Goal: Check status: Check status

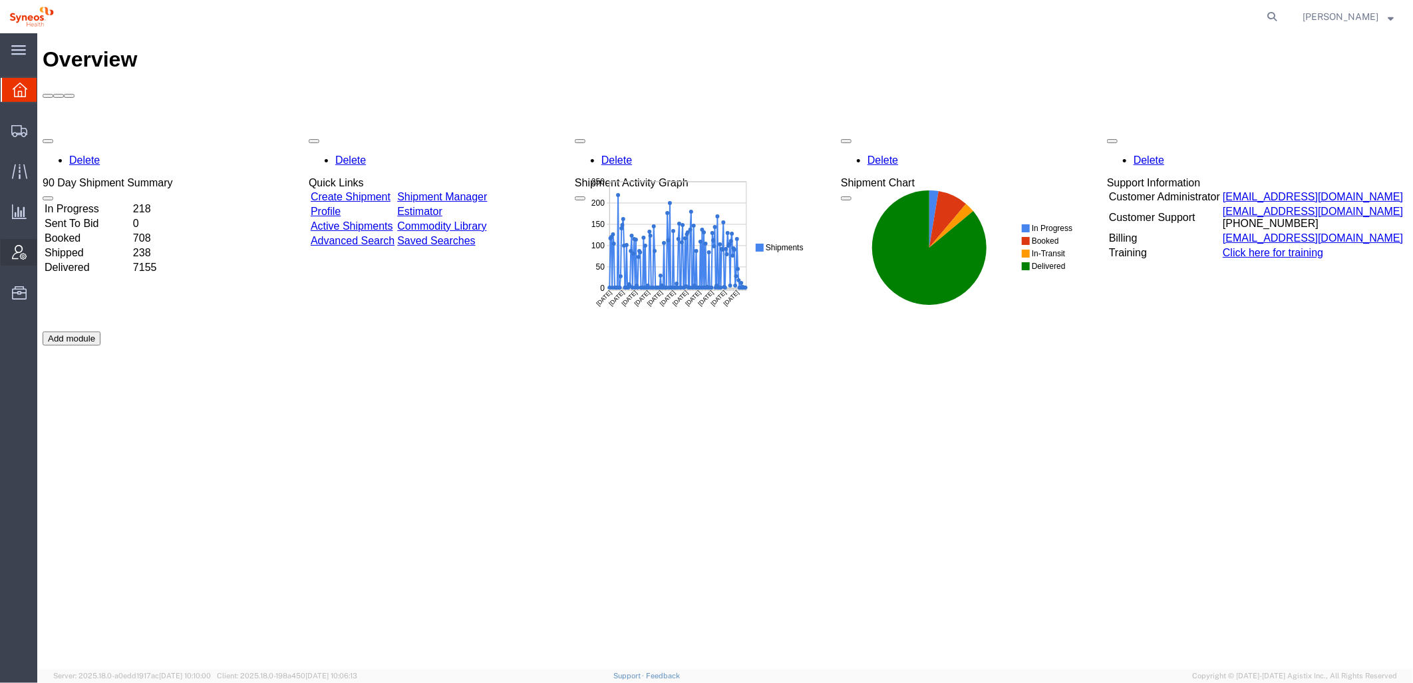
click at [17, 253] on icon at bounding box center [19, 252] width 15 height 15
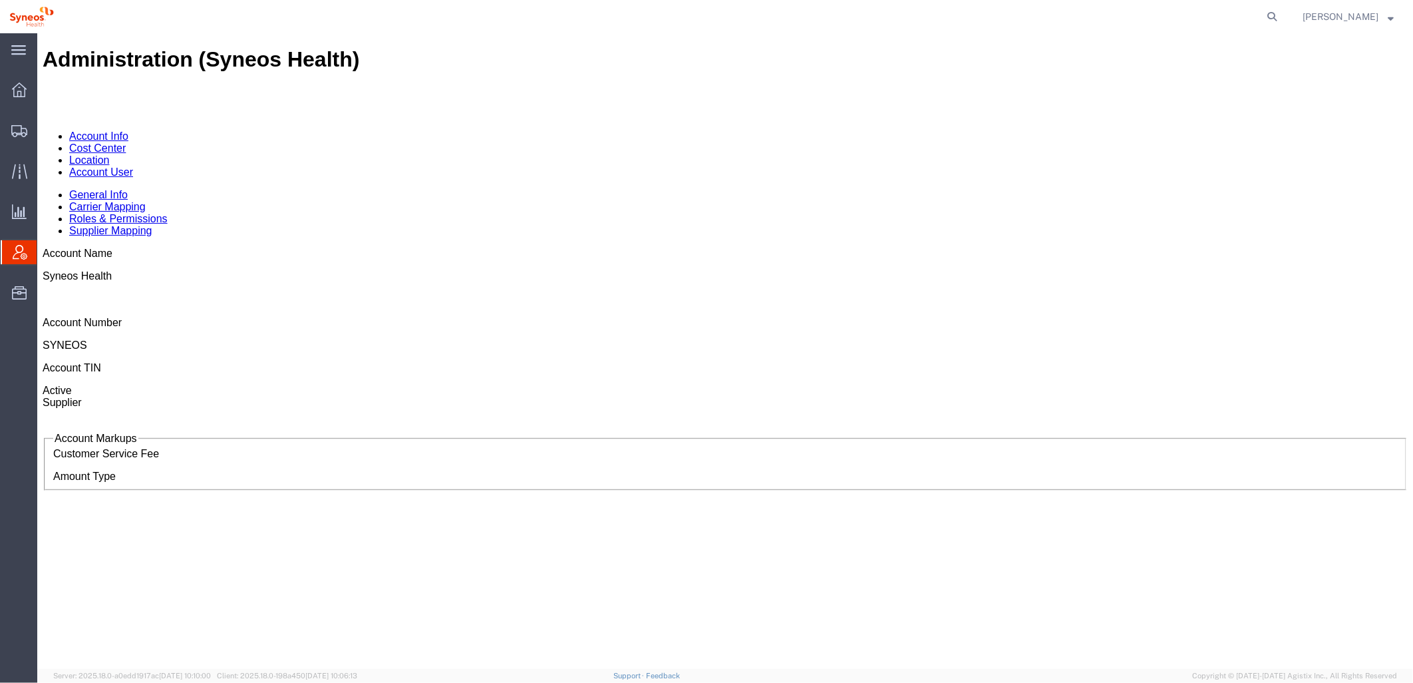
click at [132, 166] on link "Account User" at bounding box center [101, 171] width 64 height 11
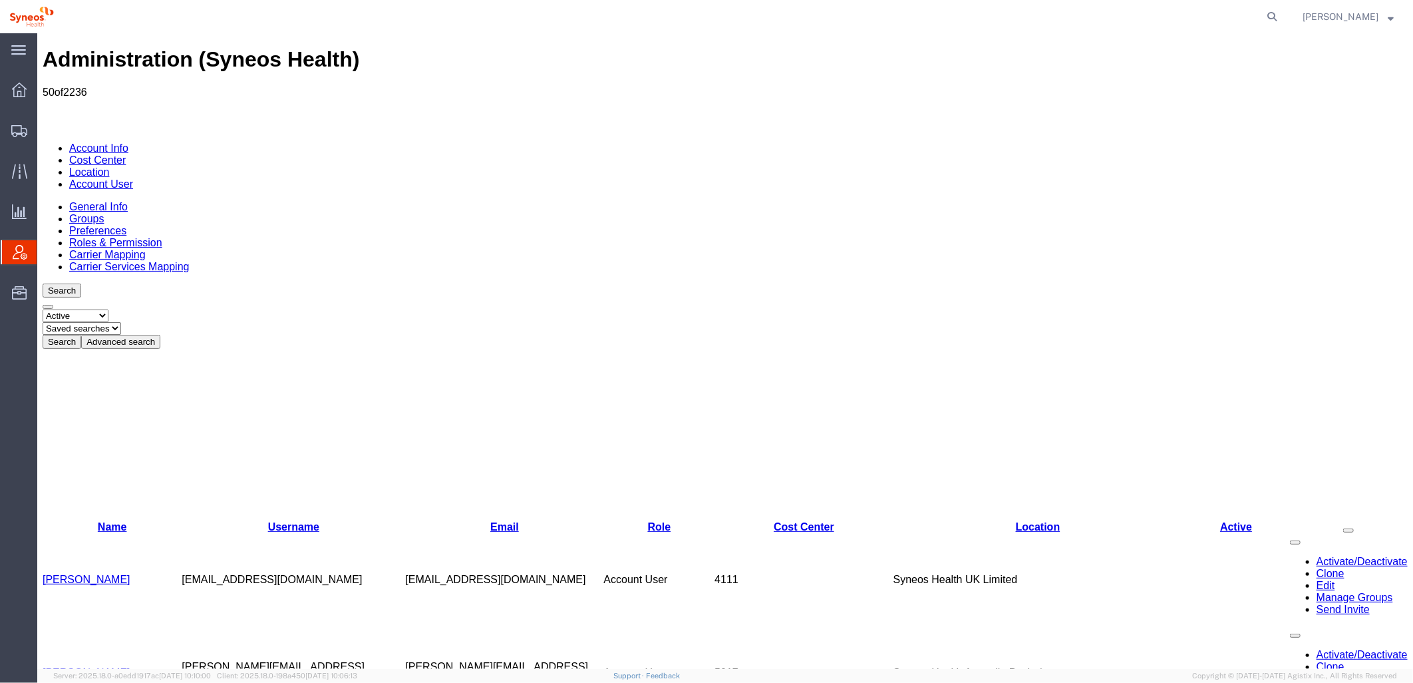
click at [160, 334] on button "Advanced search" at bounding box center [120, 341] width 79 height 14
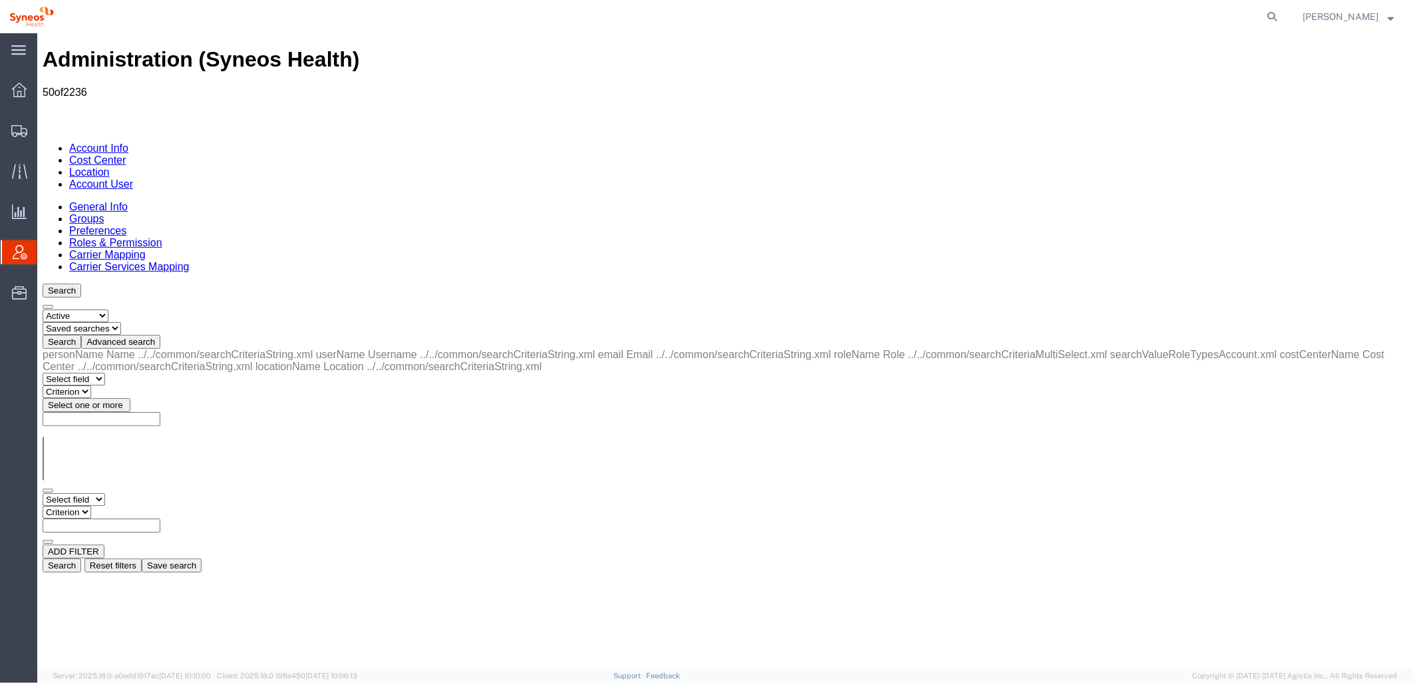
click at [104, 492] on select "Select field Cost Center Email Location Name Role Username" at bounding box center [73, 498] width 63 height 13
select select "locationName"
click at [42, 492] on select "Select field Cost Center Email Location Name Role Username" at bounding box center [73, 498] width 63 height 13
click at [122, 505] on select "Criterion contains does not contain is is blank is not blank starts with" at bounding box center [82, 511] width 80 height 13
select select "contains"
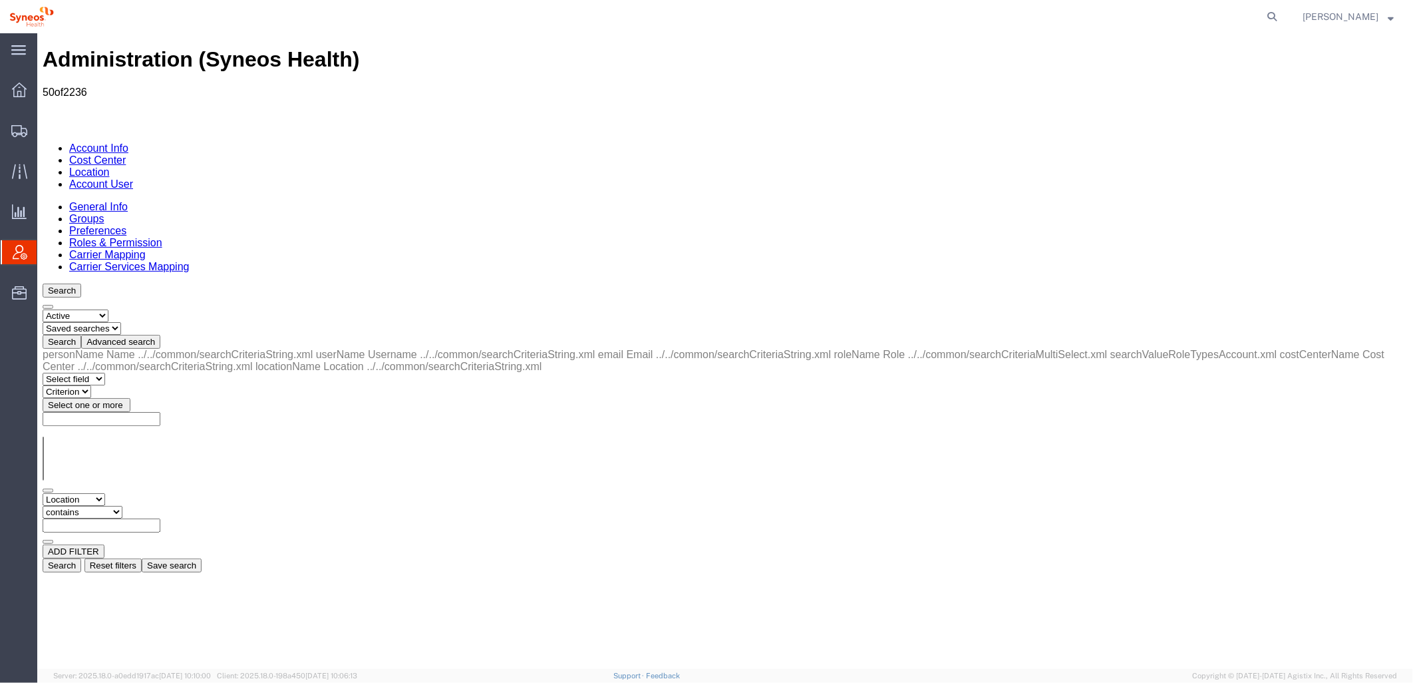
click at [122, 505] on select "Criterion contains does not contain is is blank is not blank starts with" at bounding box center [82, 511] width 80 height 13
click at [160, 518] on input "text" at bounding box center [101, 525] width 118 height 14
type input "zdnu"
click at [81, 558] on button "Search" at bounding box center [61, 565] width 39 height 14
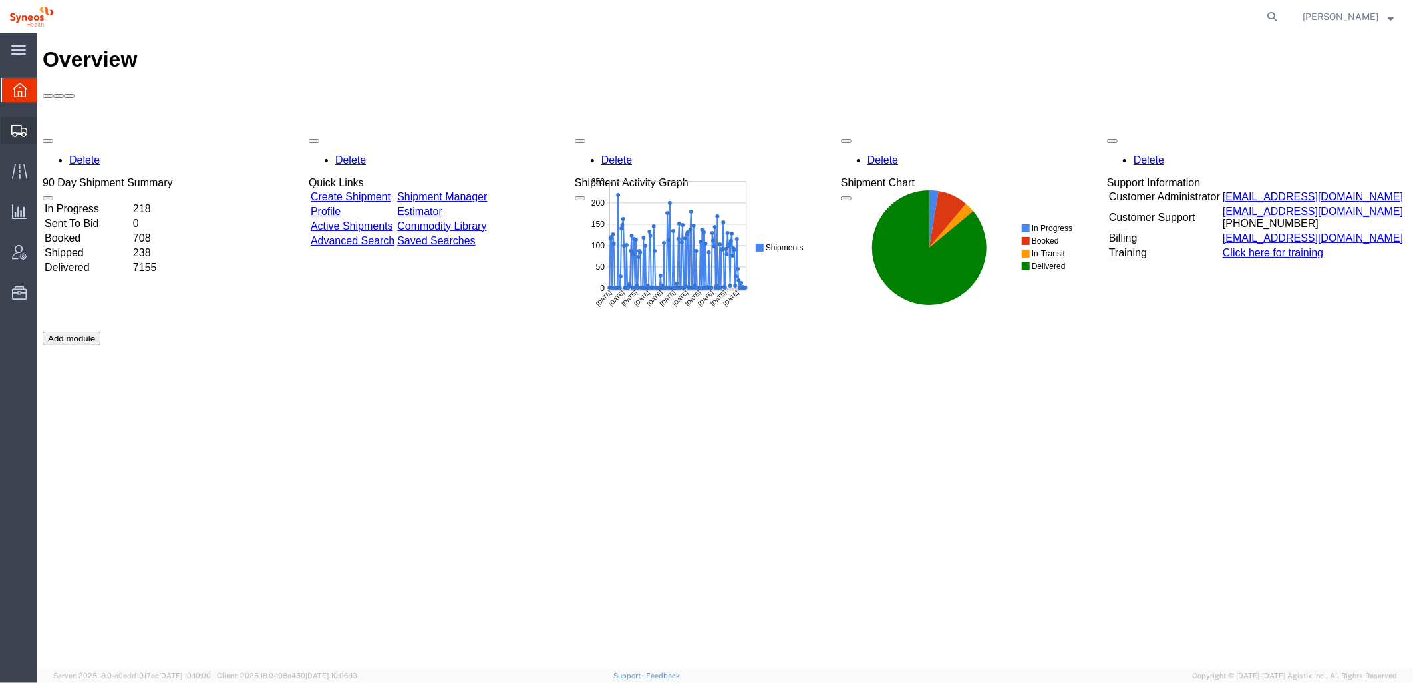
click at [9, 129] on div at bounding box center [19, 130] width 37 height 27
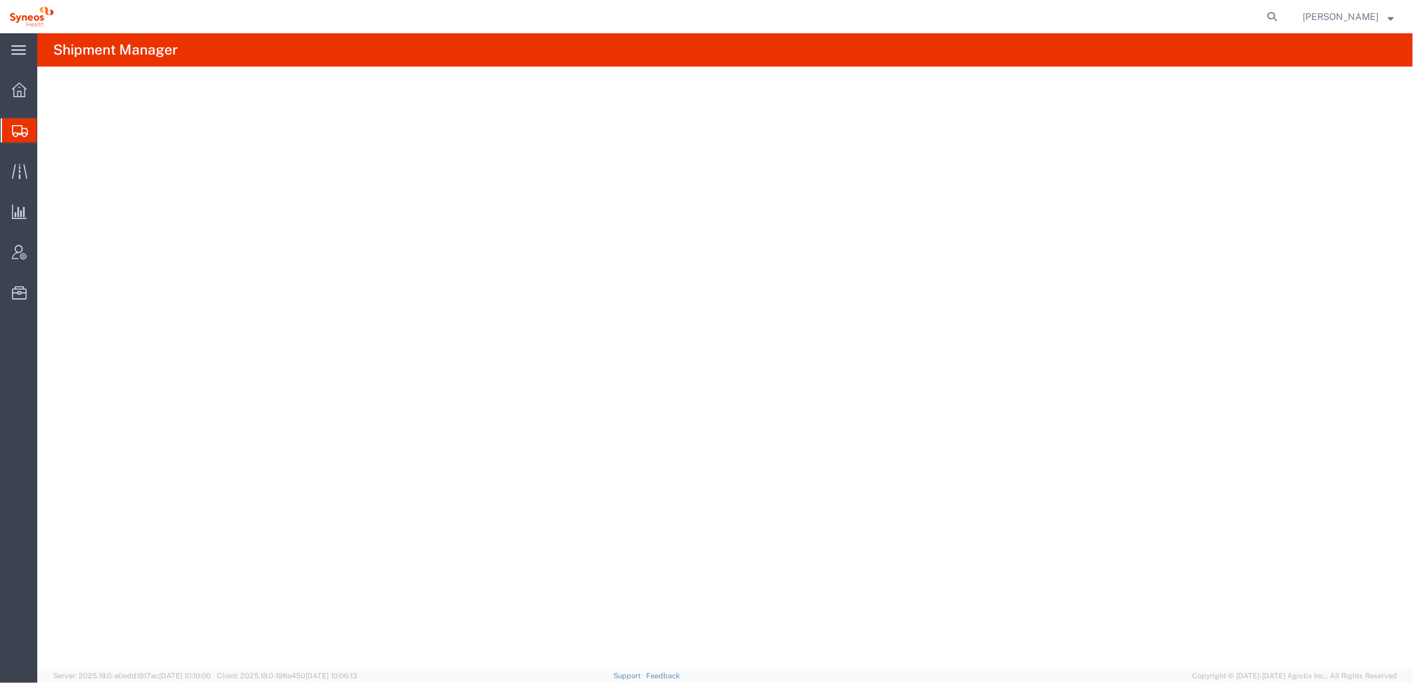
click at [47, 129] on span "Shipments" at bounding box center [42, 130] width 11 height 27
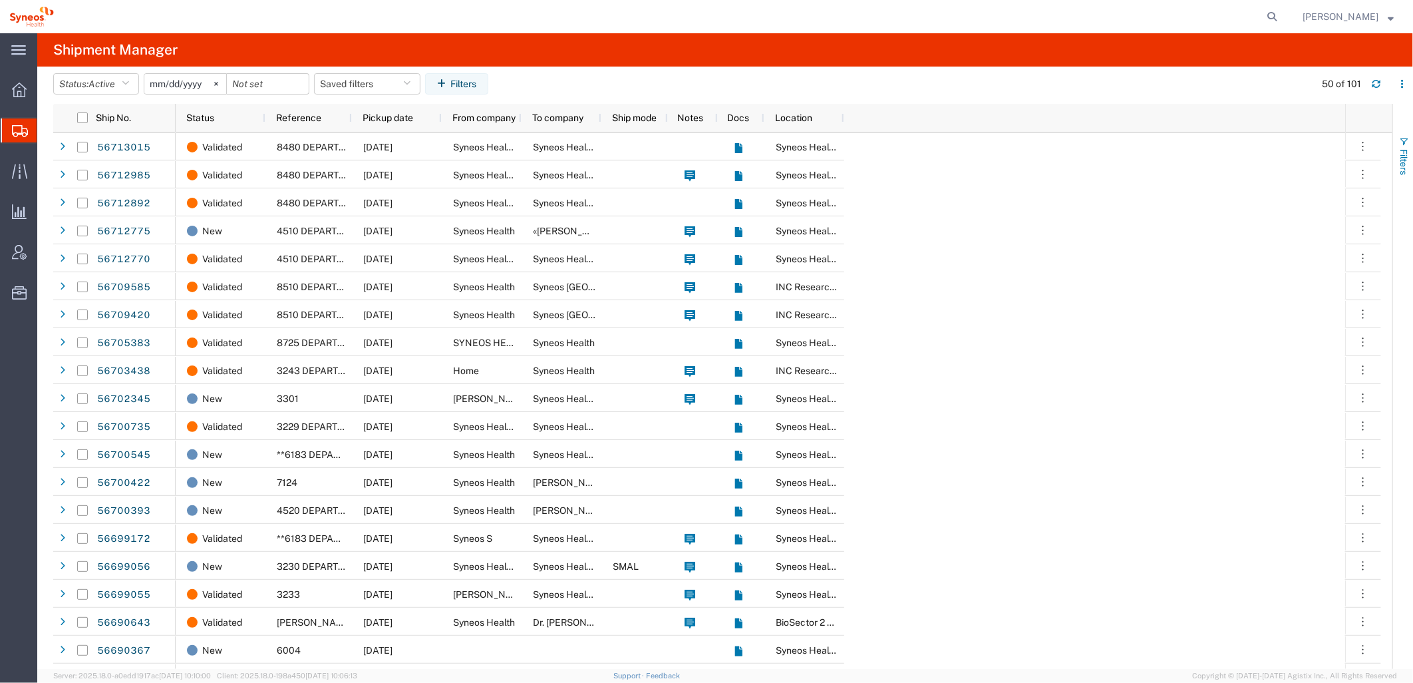
click at [1401, 168] on span "Filters" at bounding box center [1404, 162] width 11 height 26
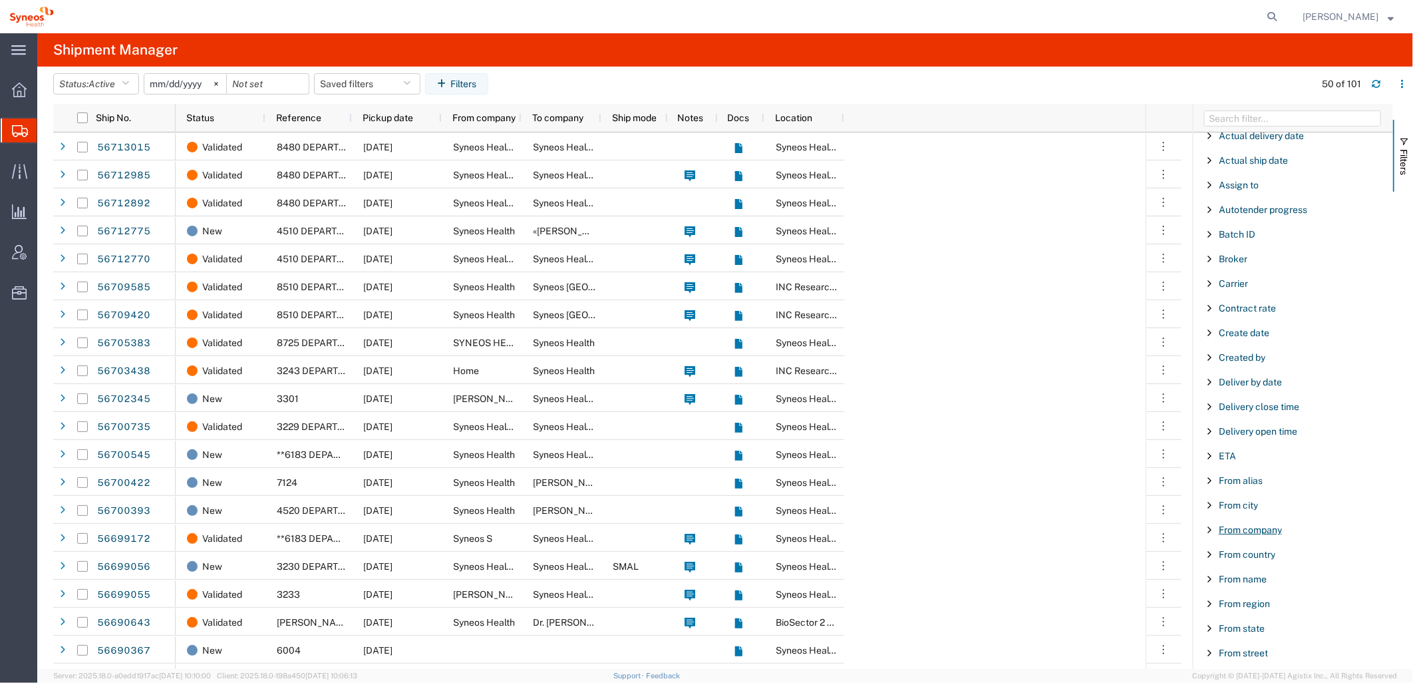
scroll to position [57, 0]
click at [1248, 360] on span "Created by" at bounding box center [1242, 358] width 47 height 11
click at [1303, 397] on div "starts with" at bounding box center [1294, 392] width 152 height 11
click at [1255, 421] on input "Filter Value" at bounding box center [1298, 415] width 174 height 16
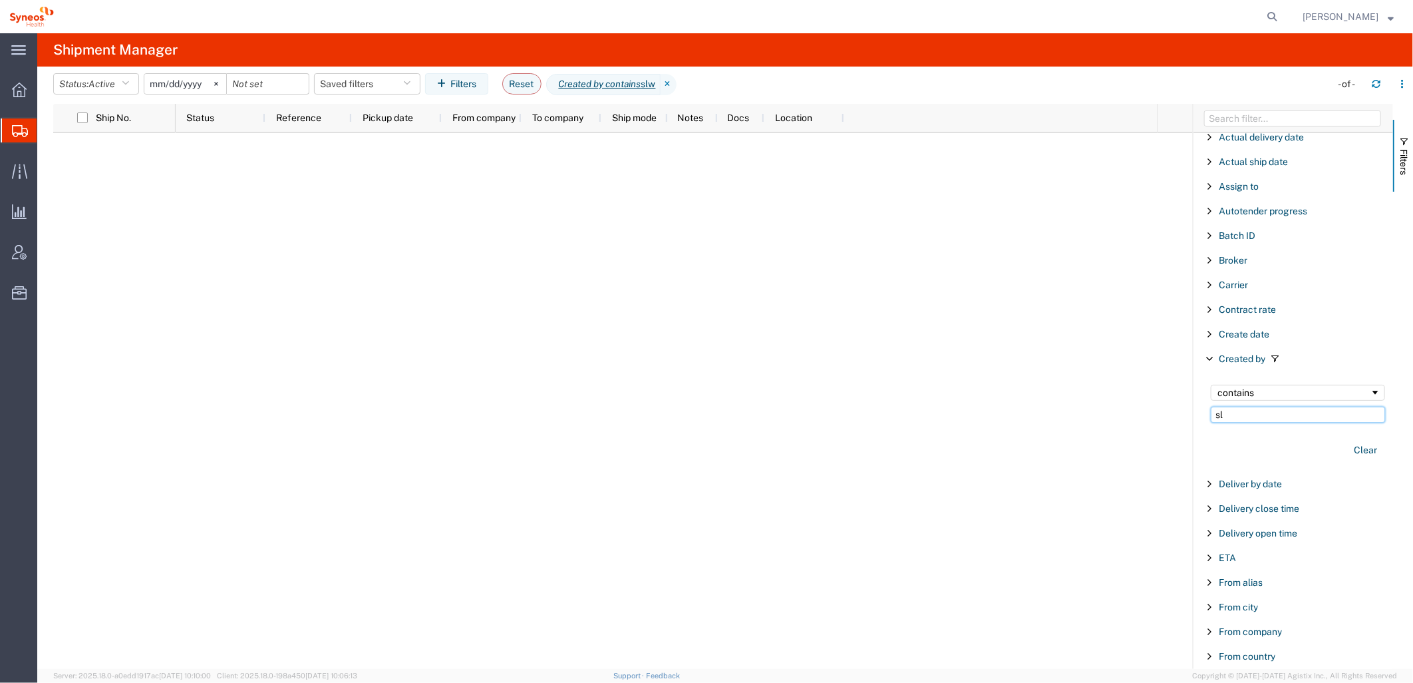
type input "s"
type input "[PERSON_NAME]"
click at [129, 83] on icon "button" at bounding box center [125, 83] width 7 height 9
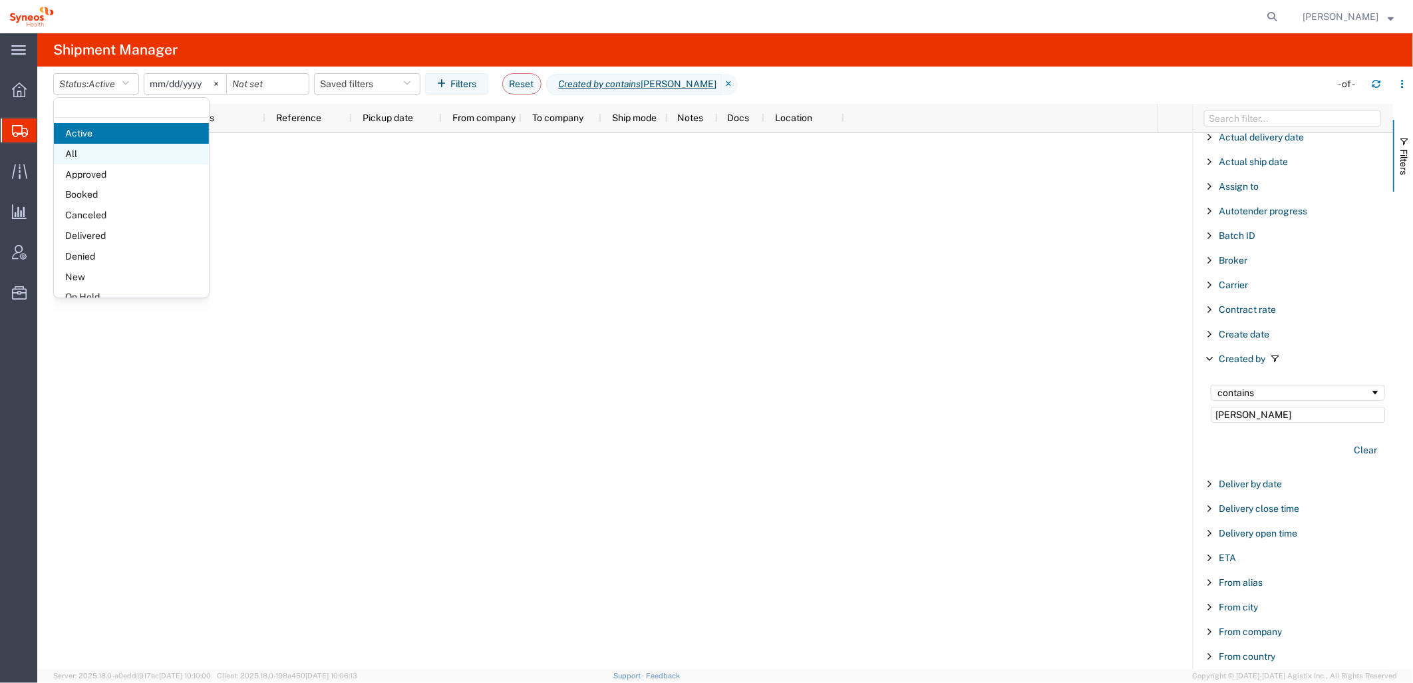
click at [101, 154] on span "All" at bounding box center [131, 154] width 155 height 21
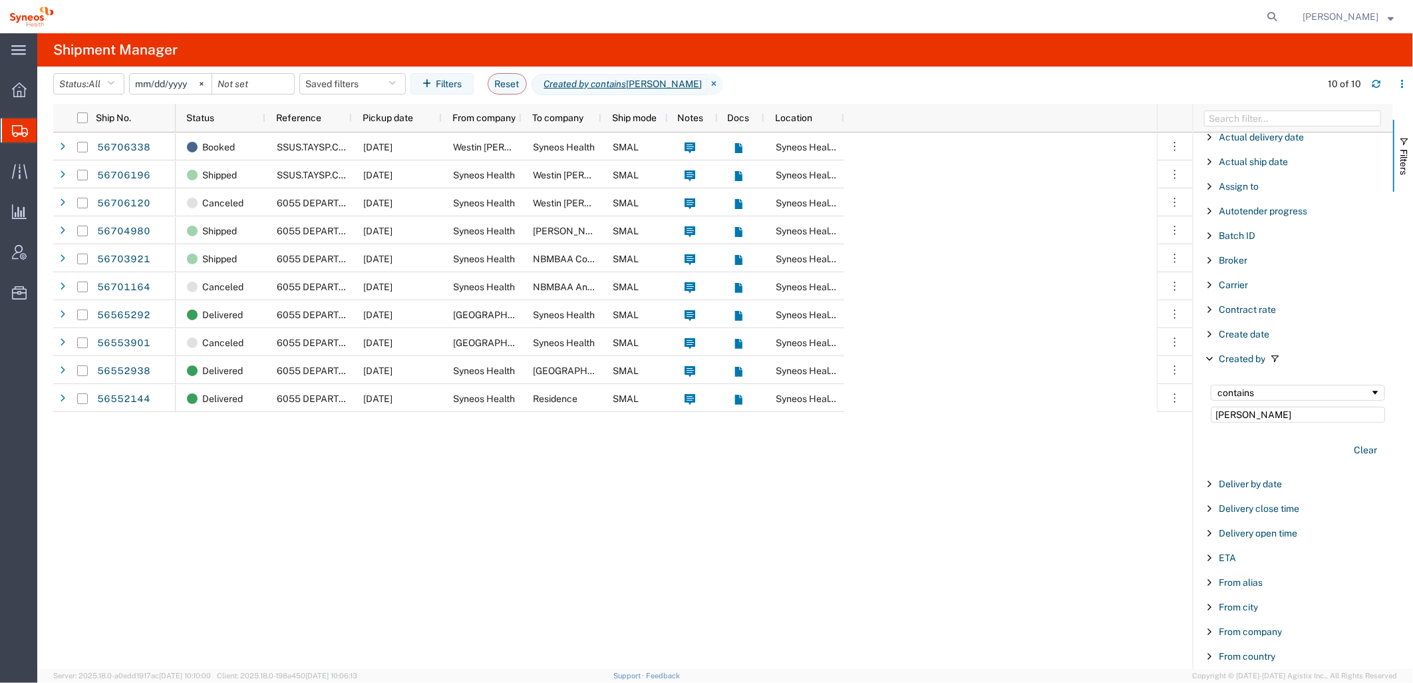
click at [317, 608] on div "Booked SSUS.TAYSP.CL.000275 [DATE] Westin [PERSON_NAME] Syneos Health SMAL Syne…" at bounding box center [667, 400] width 982 height 536
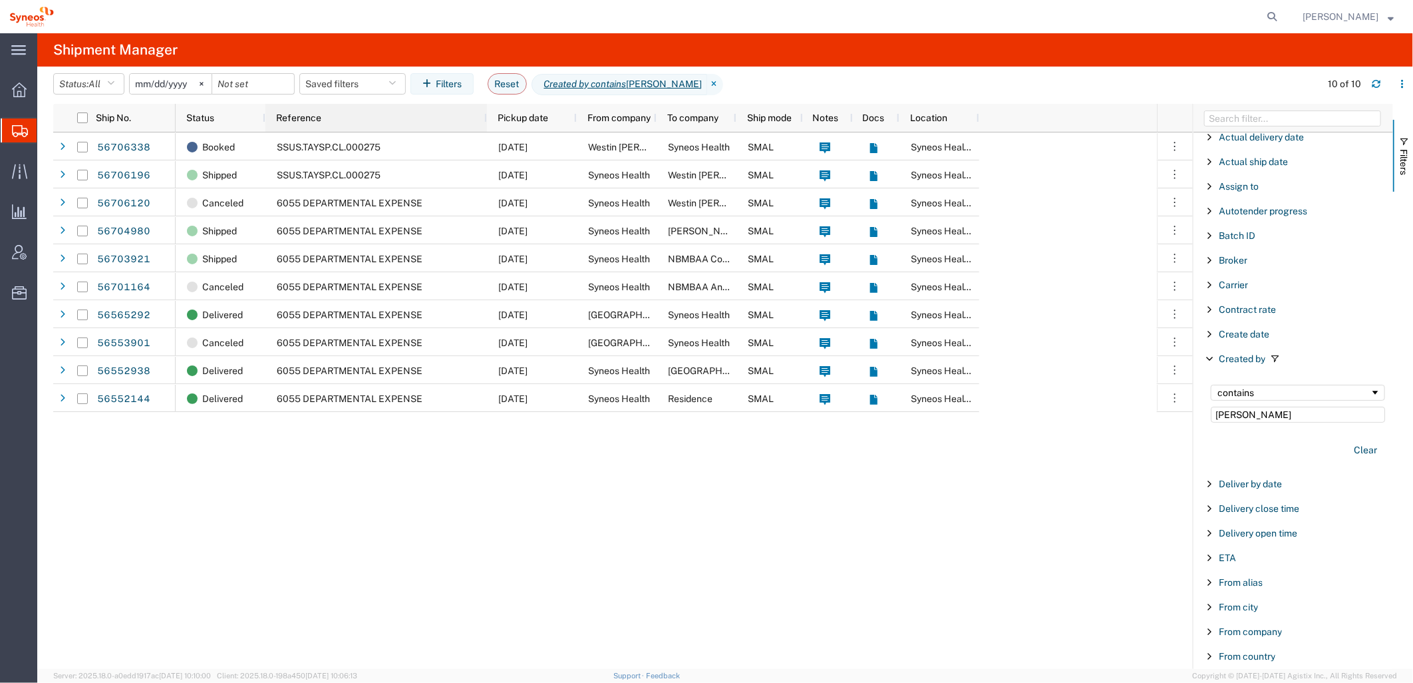
drag, startPoint x: 349, startPoint y: 114, endPoint x: 484, endPoint y: 114, distance: 135.1
click at [484, 114] on div at bounding box center [486, 118] width 5 height 28
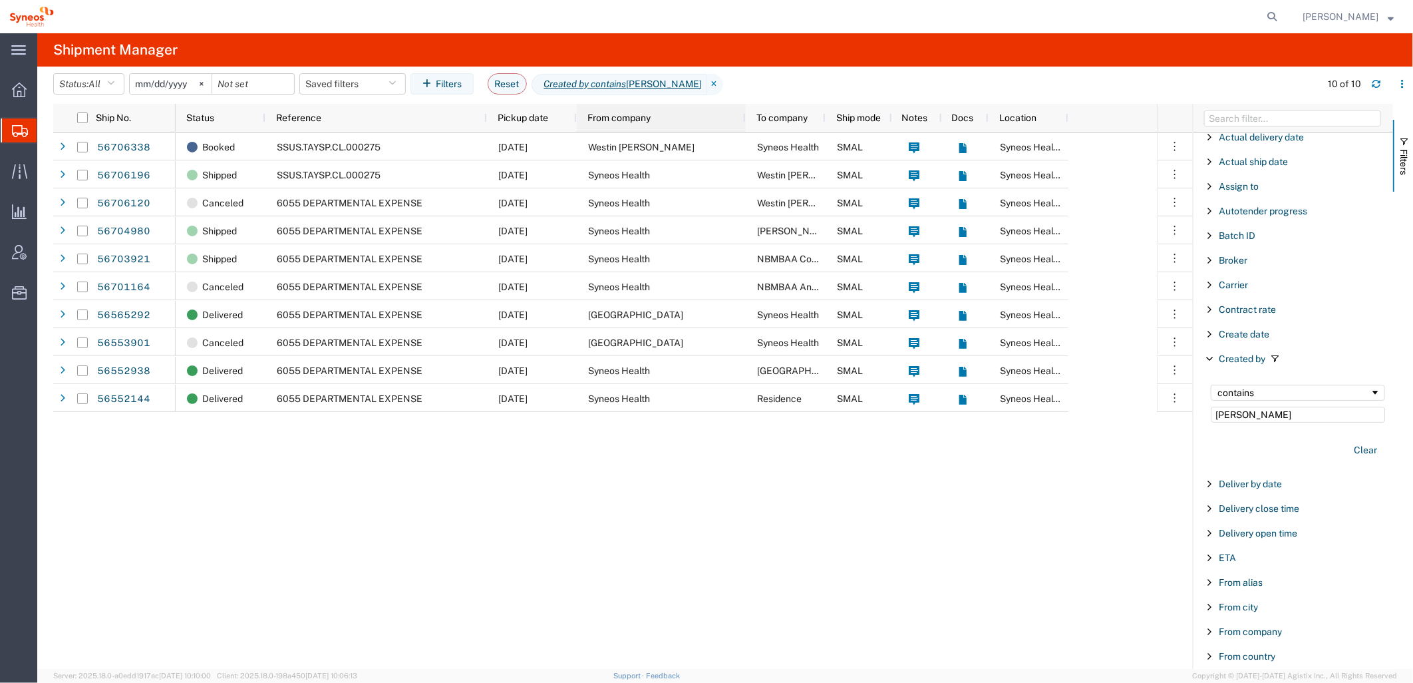
drag, startPoint x: 659, startPoint y: 114, endPoint x: 744, endPoint y: 117, distance: 85.2
click at [744, 117] on div at bounding box center [745, 118] width 5 height 28
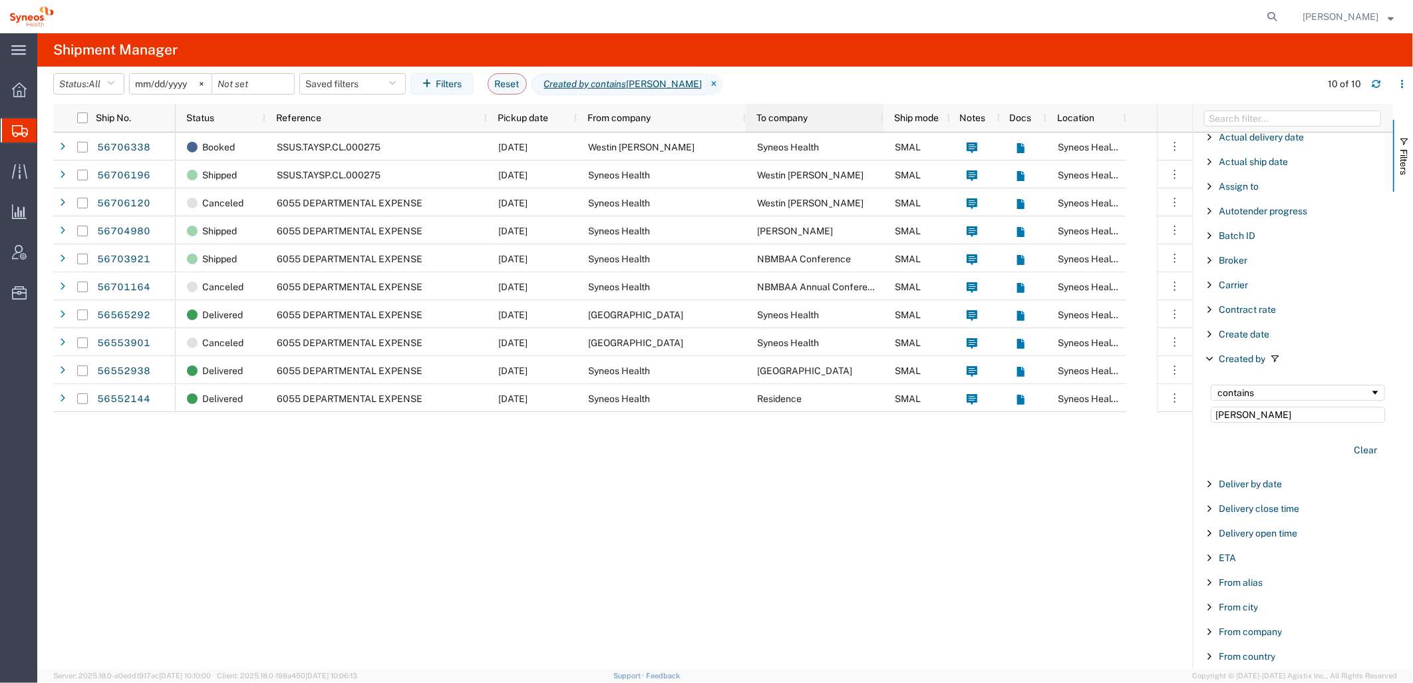
drag, startPoint x: 822, startPoint y: 114, endPoint x: 880, endPoint y: 115, distance: 57.9
click at [880, 115] on div at bounding box center [882, 118] width 5 height 28
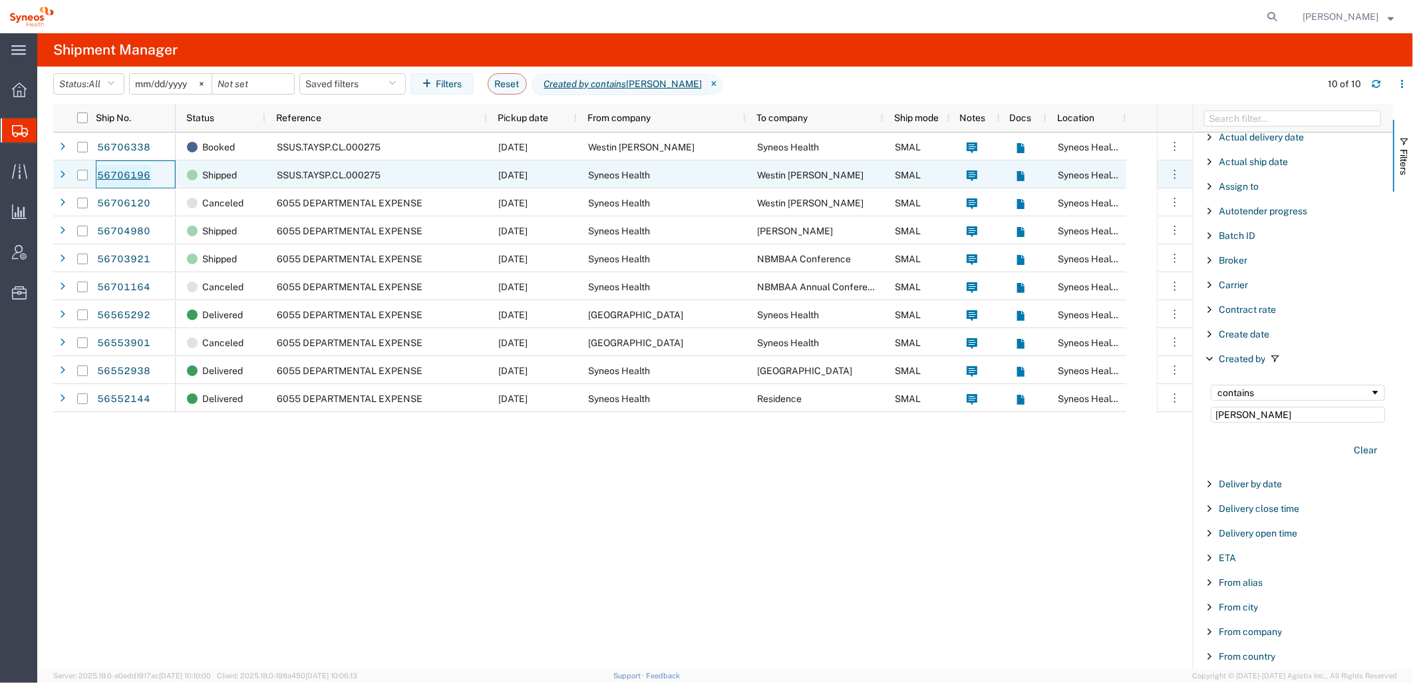
click at [134, 176] on link "56706196" at bounding box center [123, 175] width 55 height 21
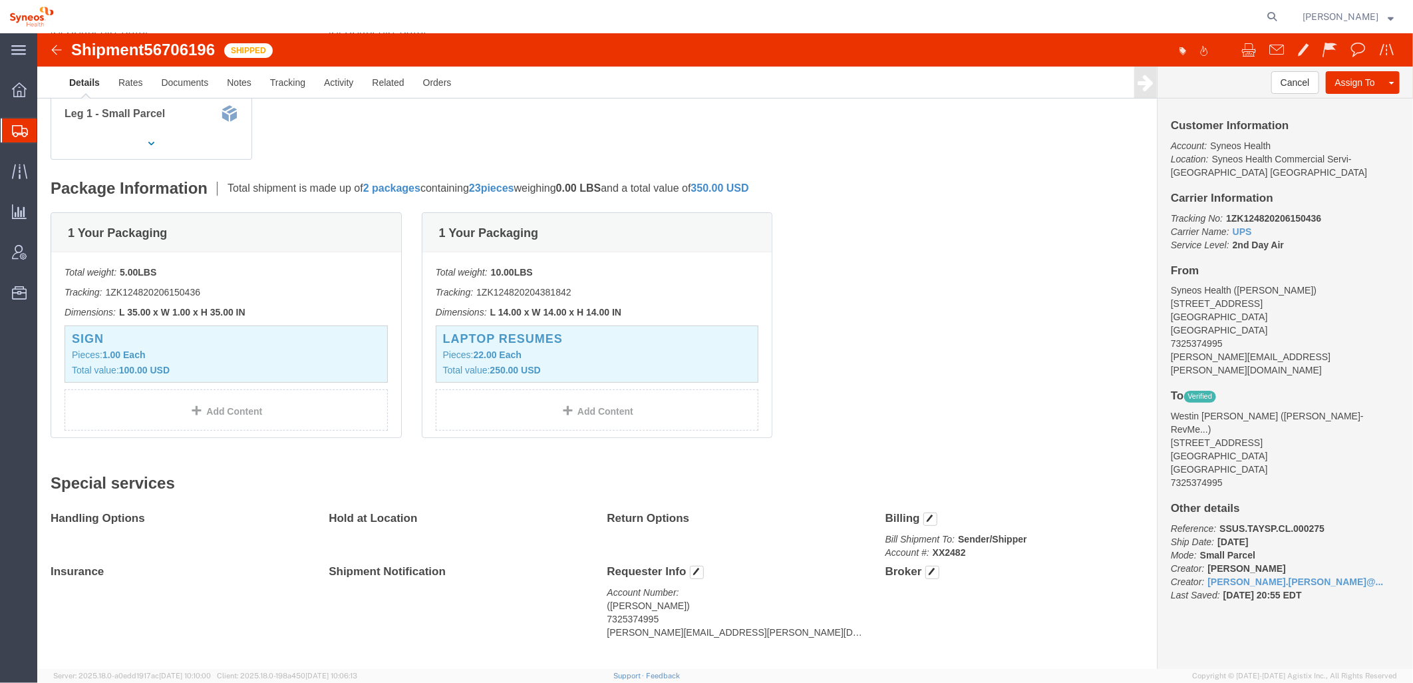
scroll to position [205, 0]
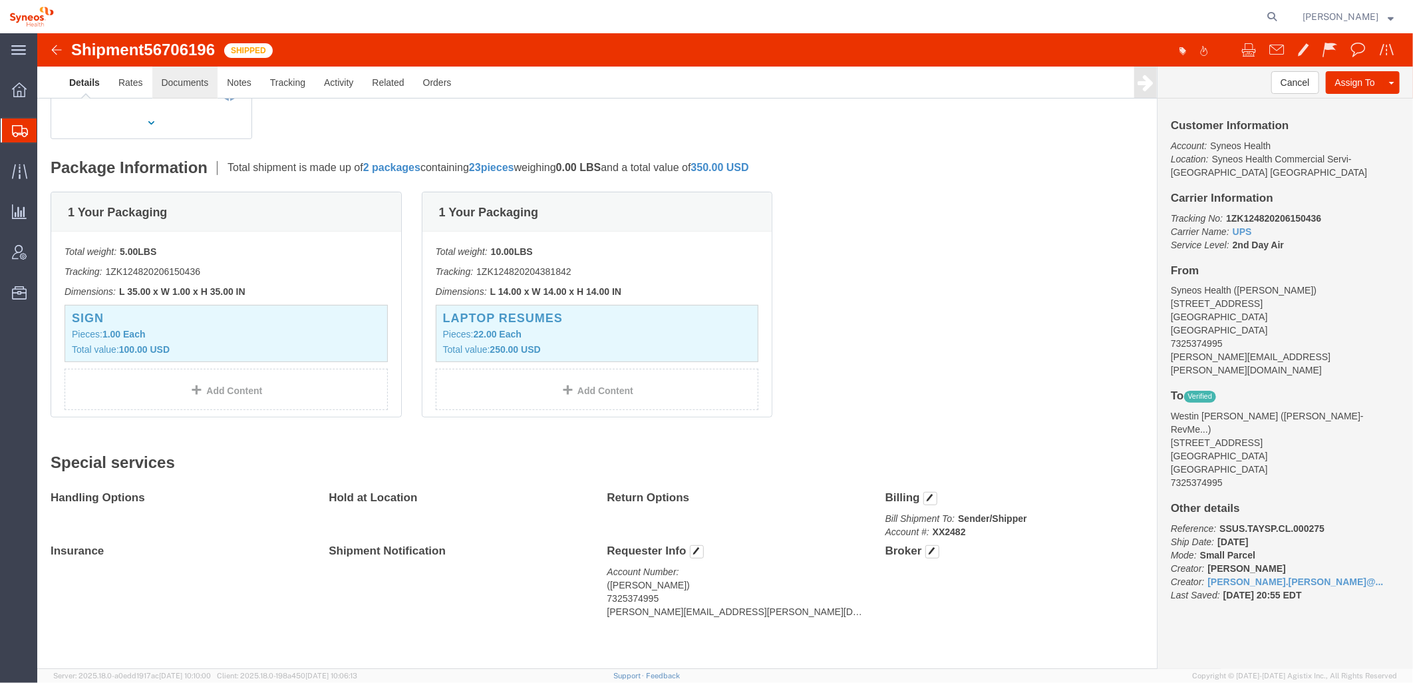
click link "Documents"
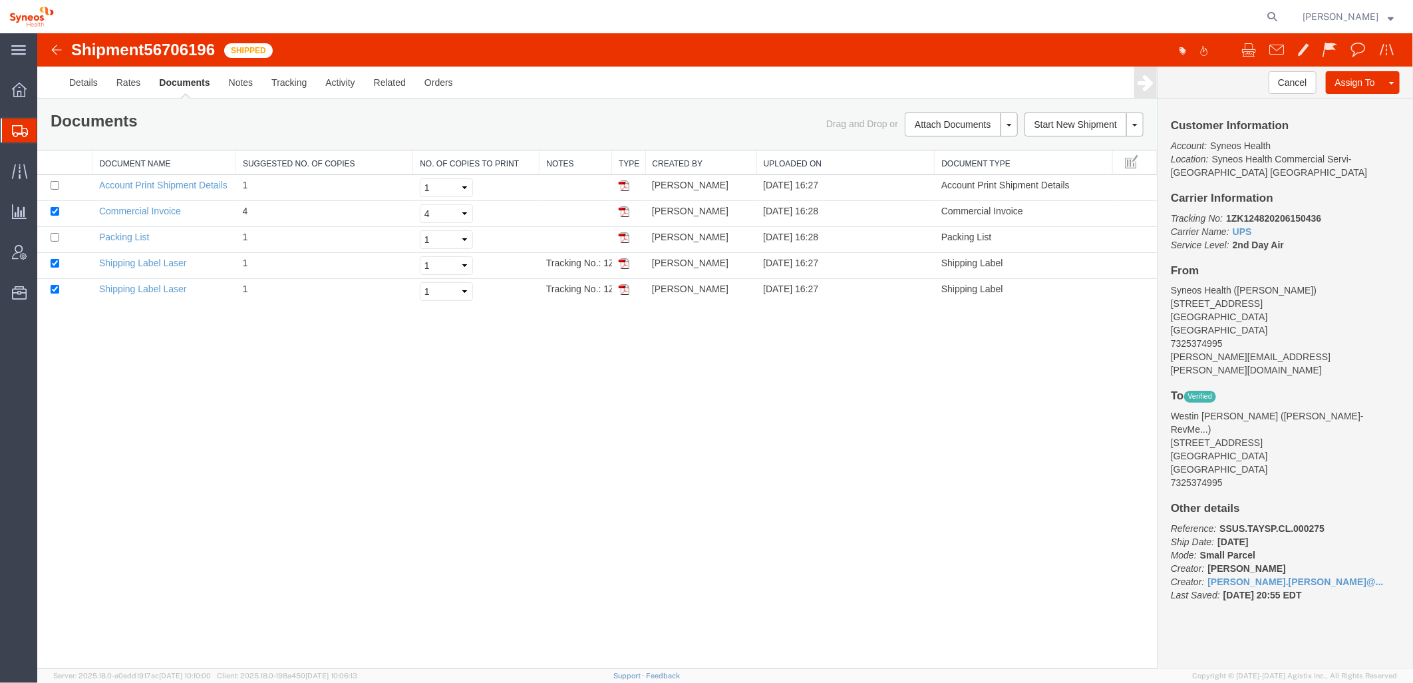
drag, startPoint x: 613, startPoint y: 157, endPoint x: 740, endPoint y: 163, distance: 127.2
click at [740, 163] on div "Document Name Suggested No. of Copies No. of Copies to Print Notes Type Created…" at bounding box center [597, 227] width 1120 height 154
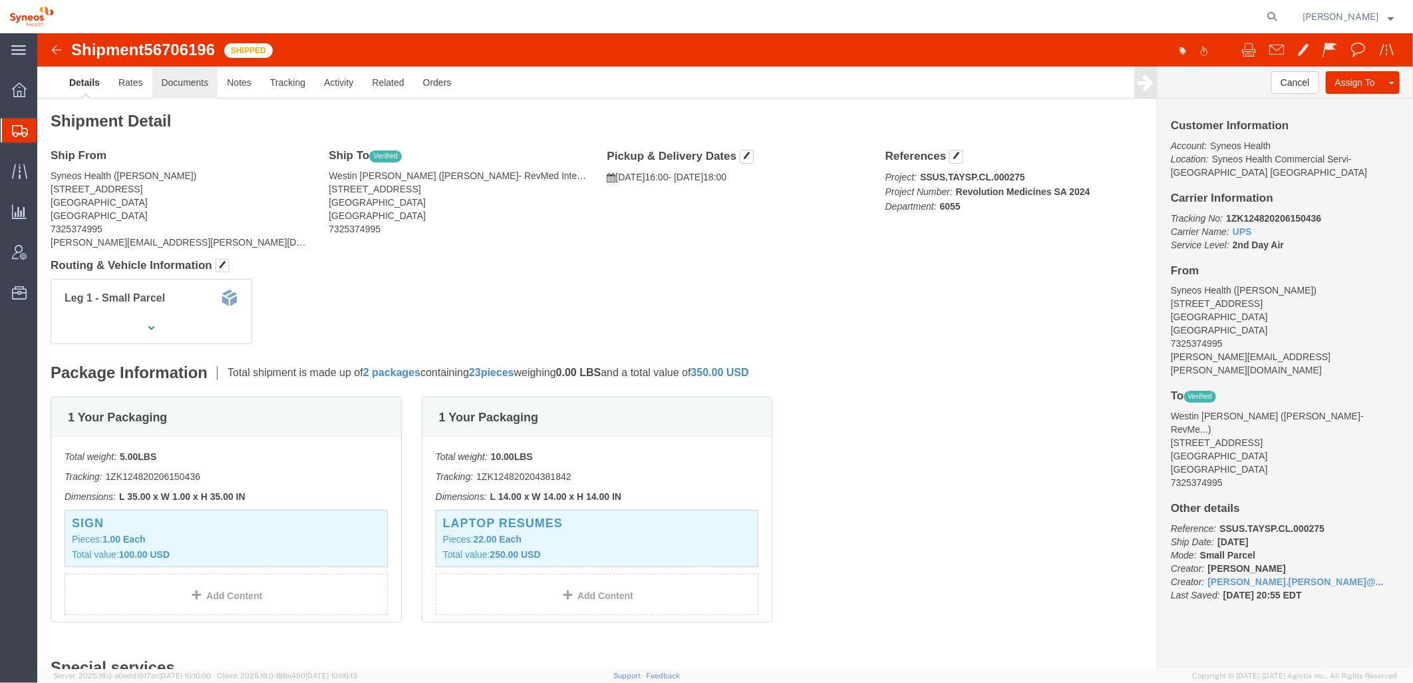
drag, startPoint x: 158, startPoint y: 50, endPoint x: 170, endPoint y: 58, distance: 14.4
click link "Documents"
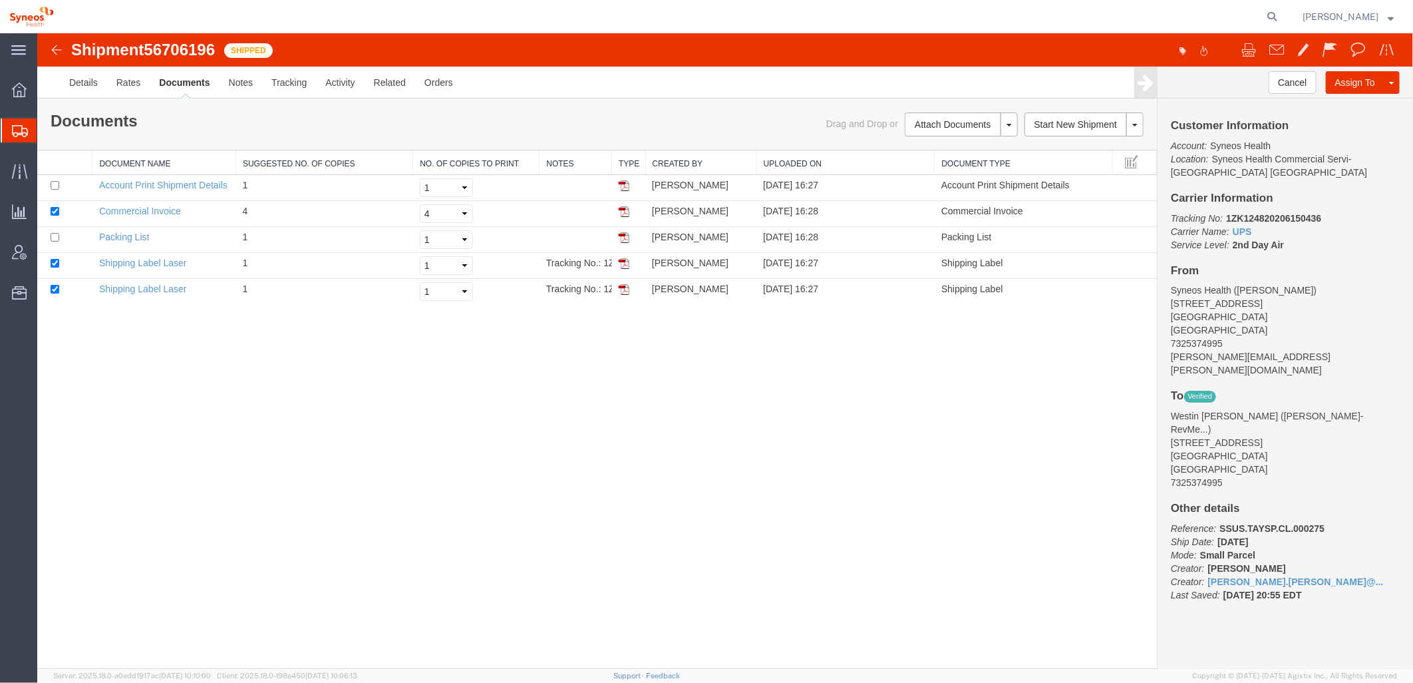
drag, startPoint x: 614, startPoint y: 163, endPoint x: 663, endPoint y: 162, distance: 49.9
click at [663, 162] on div "Document Name Suggested No. of Copies No. of Copies to Print Notes Type Created…" at bounding box center [597, 227] width 1120 height 154
drag, startPoint x: 540, startPoint y: 160, endPoint x: 520, endPoint y: 161, distance: 20.0
click at [520, 161] on div "Document Name Suggested No. of Copies No. of Copies to Print Notes Type Created…" at bounding box center [597, 227] width 1120 height 154
drag, startPoint x: 610, startPoint y: 161, endPoint x: 615, endPoint y: 169, distance: 9.6
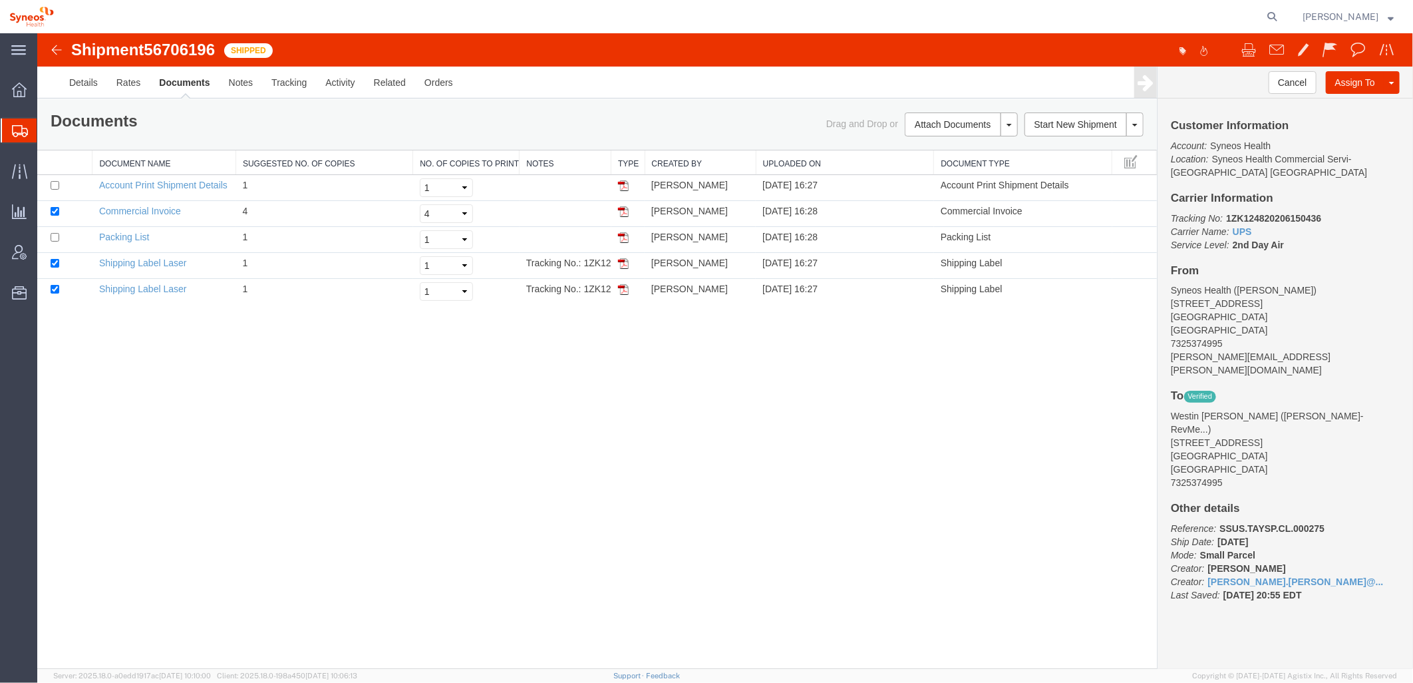
click at [695, 164] on div "Document Name Suggested No. of Copies No. of Copies to Print Notes Type Created…" at bounding box center [597, 227] width 1120 height 154
drag, startPoint x: 517, startPoint y: 163, endPoint x: 535, endPoint y: 168, distance: 18.6
click at [535, 168] on div "Document Name Suggested No. of Copies No. of Copies to Print Notes Type Created…" at bounding box center [597, 227] width 1120 height 154
click at [293, 83] on link "Tracking" at bounding box center [289, 82] width 54 height 32
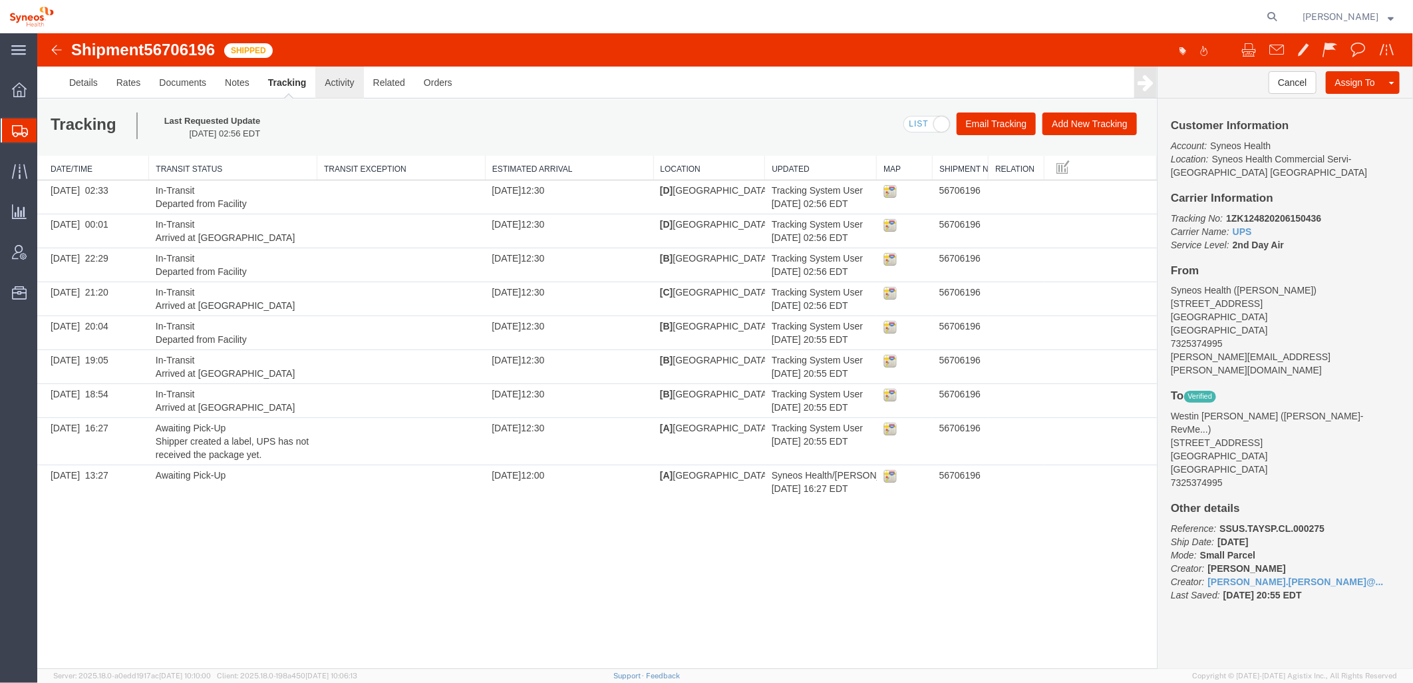
click at [337, 83] on link "Activity" at bounding box center [339, 82] width 48 height 32
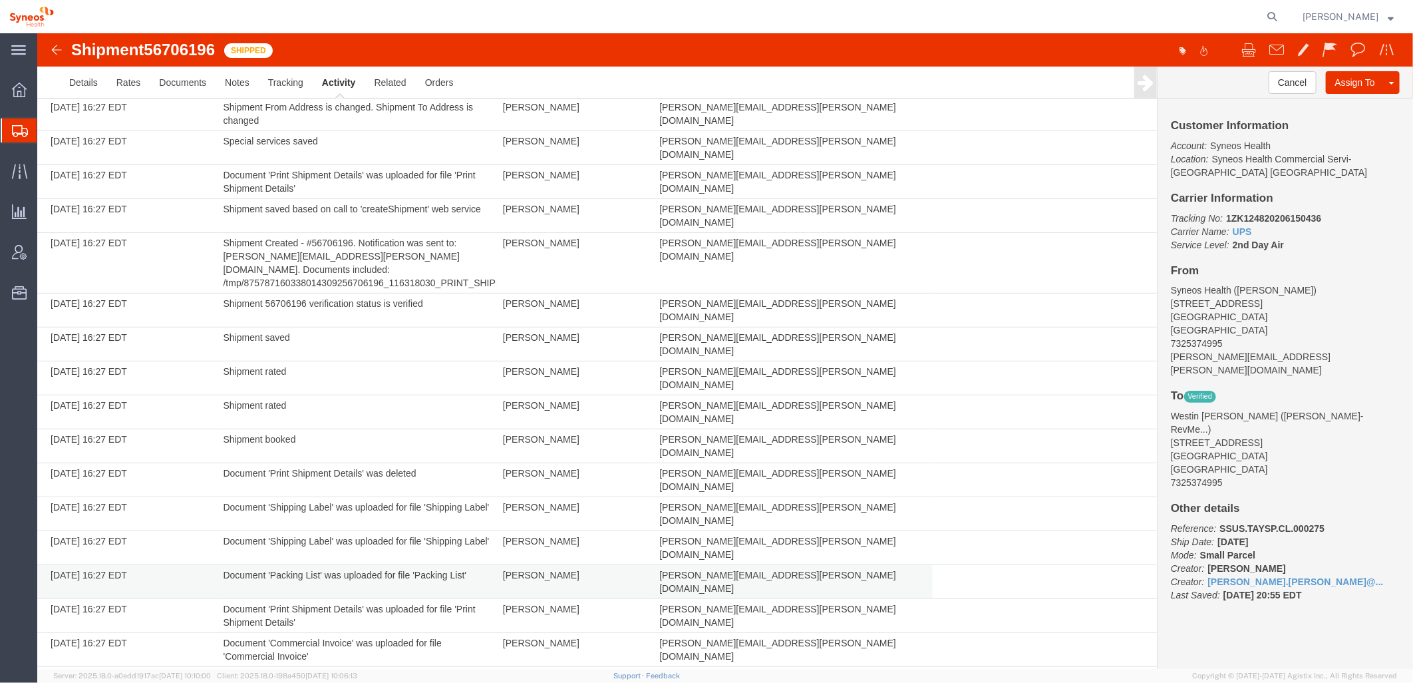
scroll to position [302, 0]
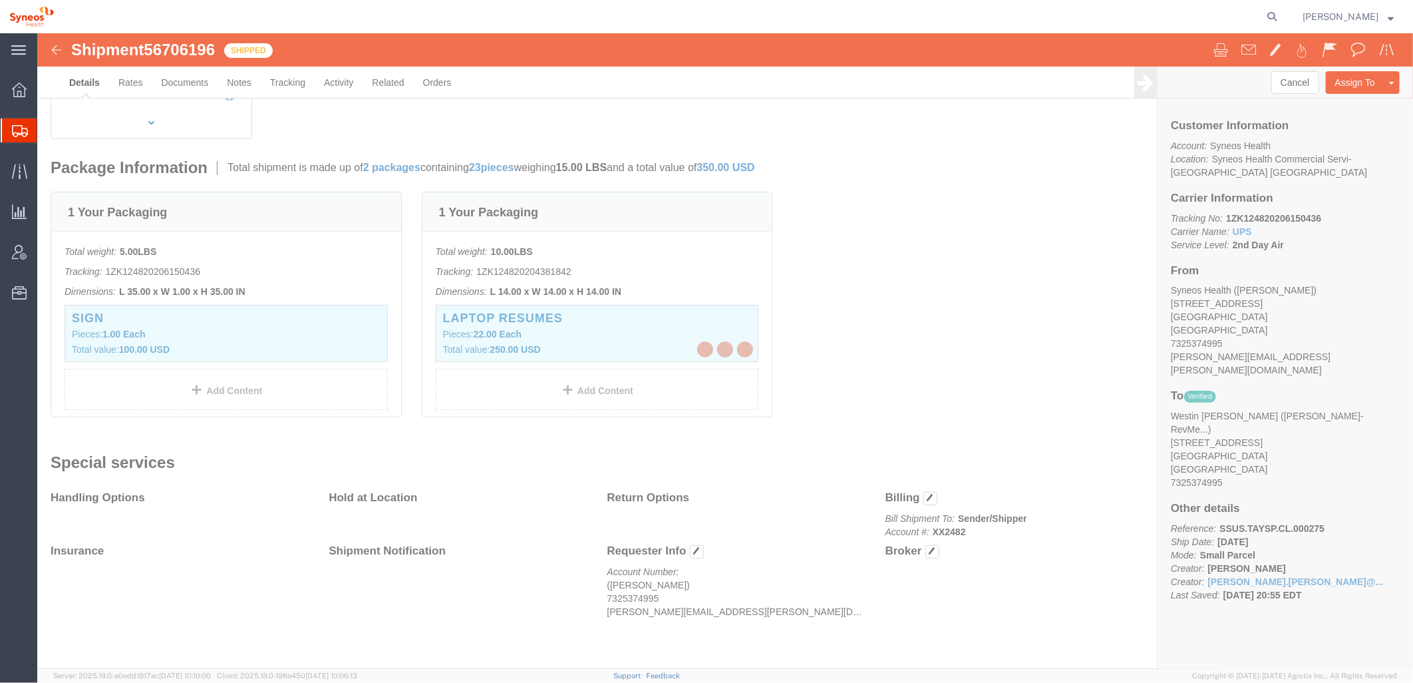
scroll to position [205, 0]
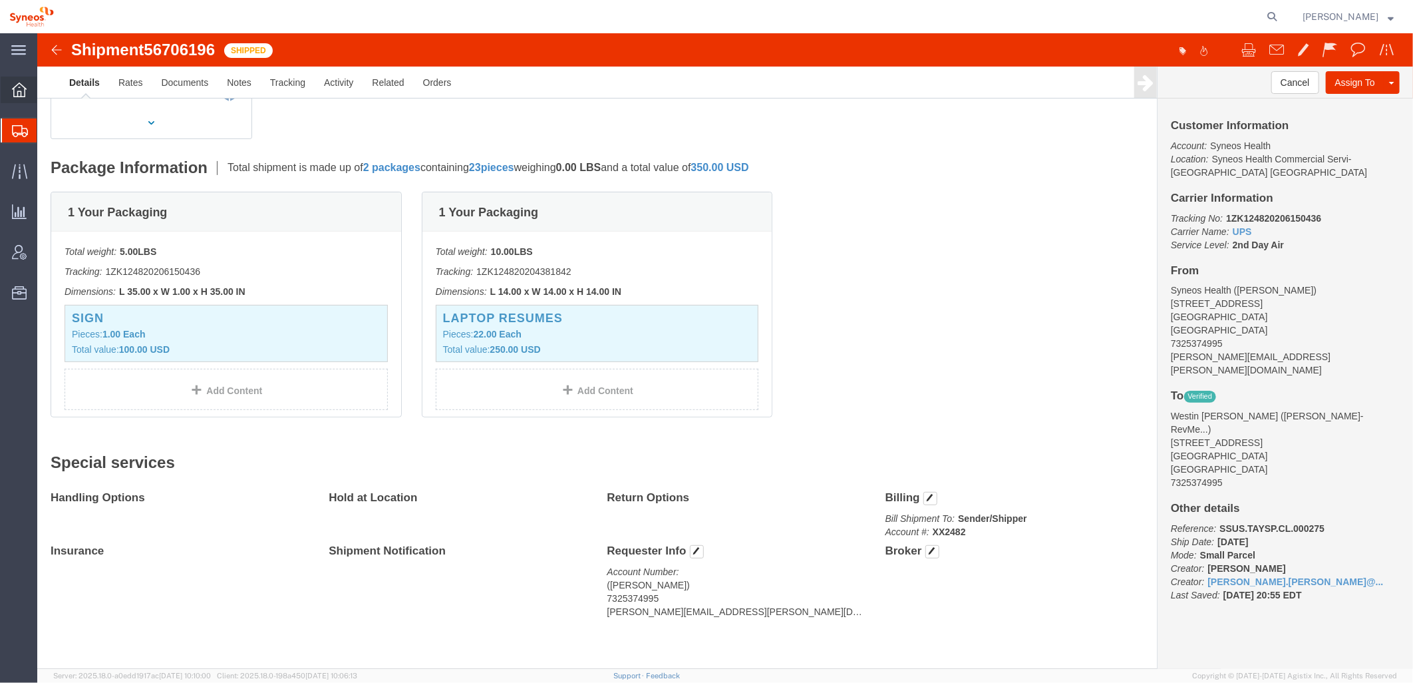
click at [22, 88] on icon at bounding box center [19, 90] width 15 height 15
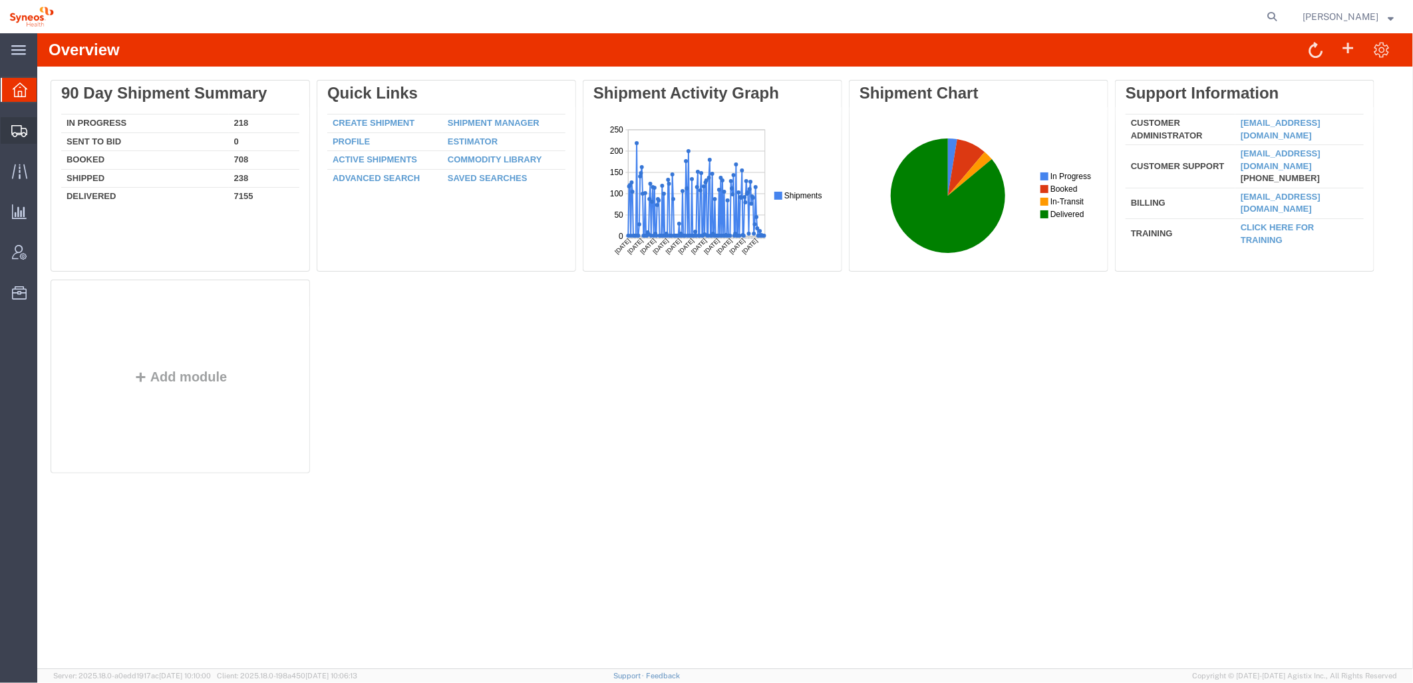
click at [23, 121] on div at bounding box center [19, 130] width 37 height 27
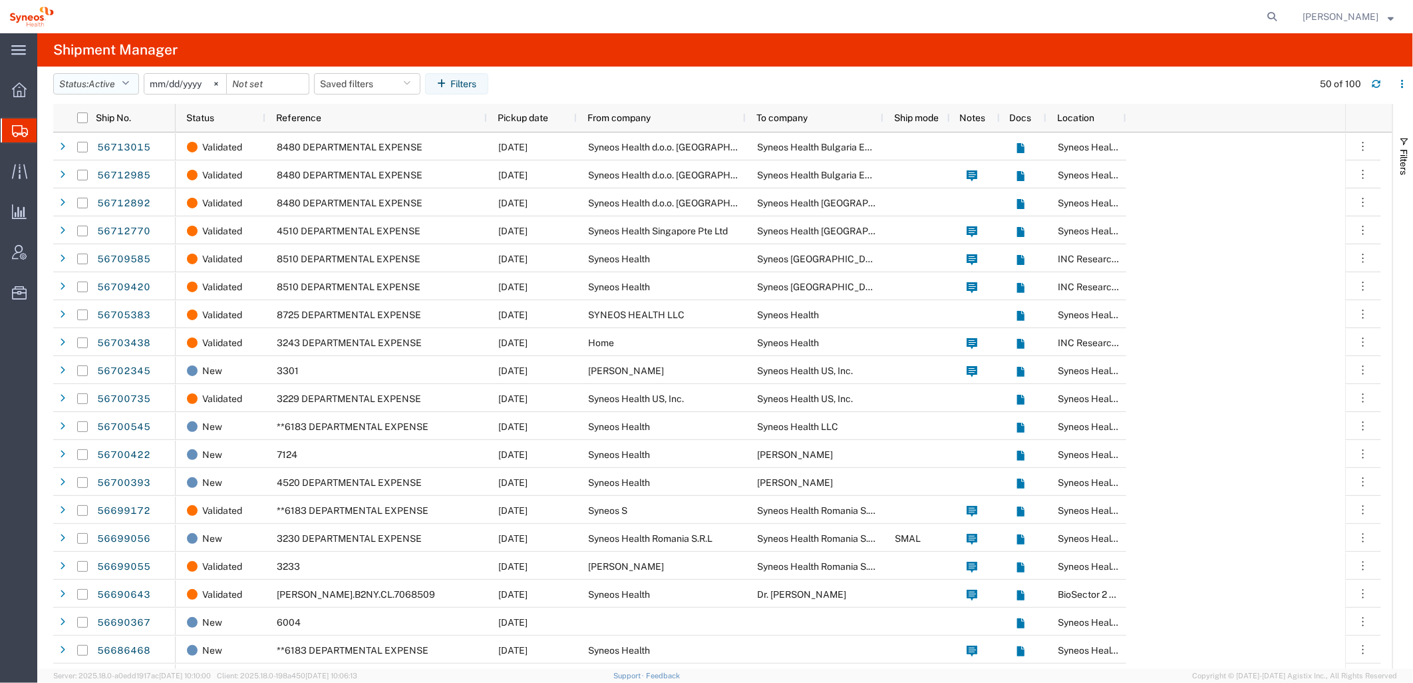
click at [129, 83] on icon "button" at bounding box center [125, 83] width 7 height 9
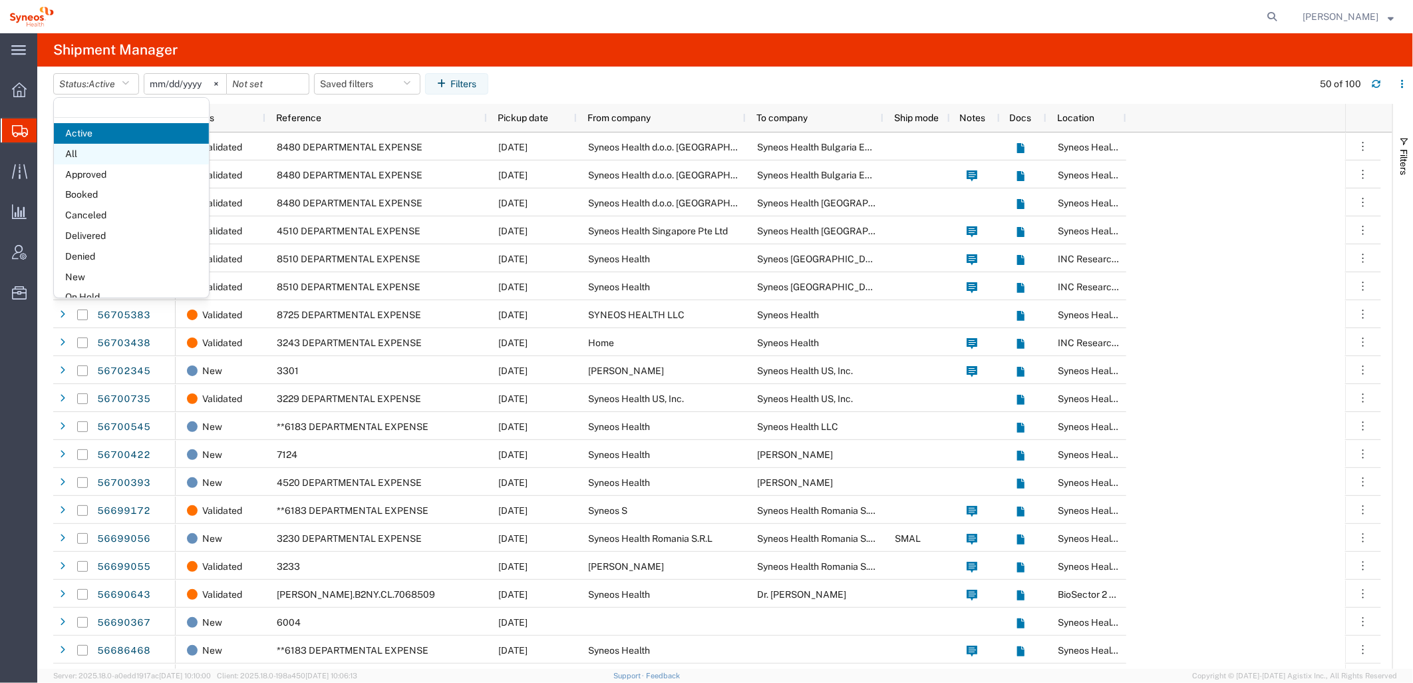
click at [100, 144] on span "All" at bounding box center [131, 154] width 155 height 21
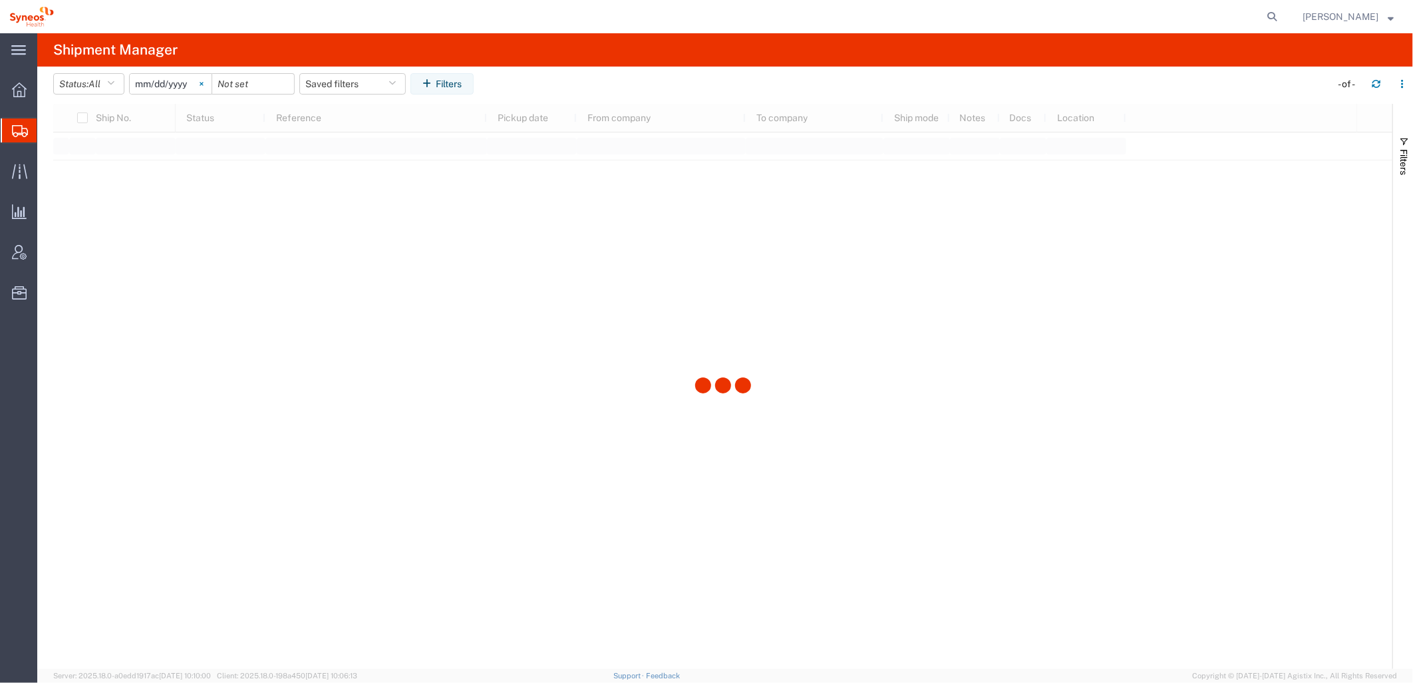
click at [211, 84] on svg-icon at bounding box center [202, 84] width 20 height 20
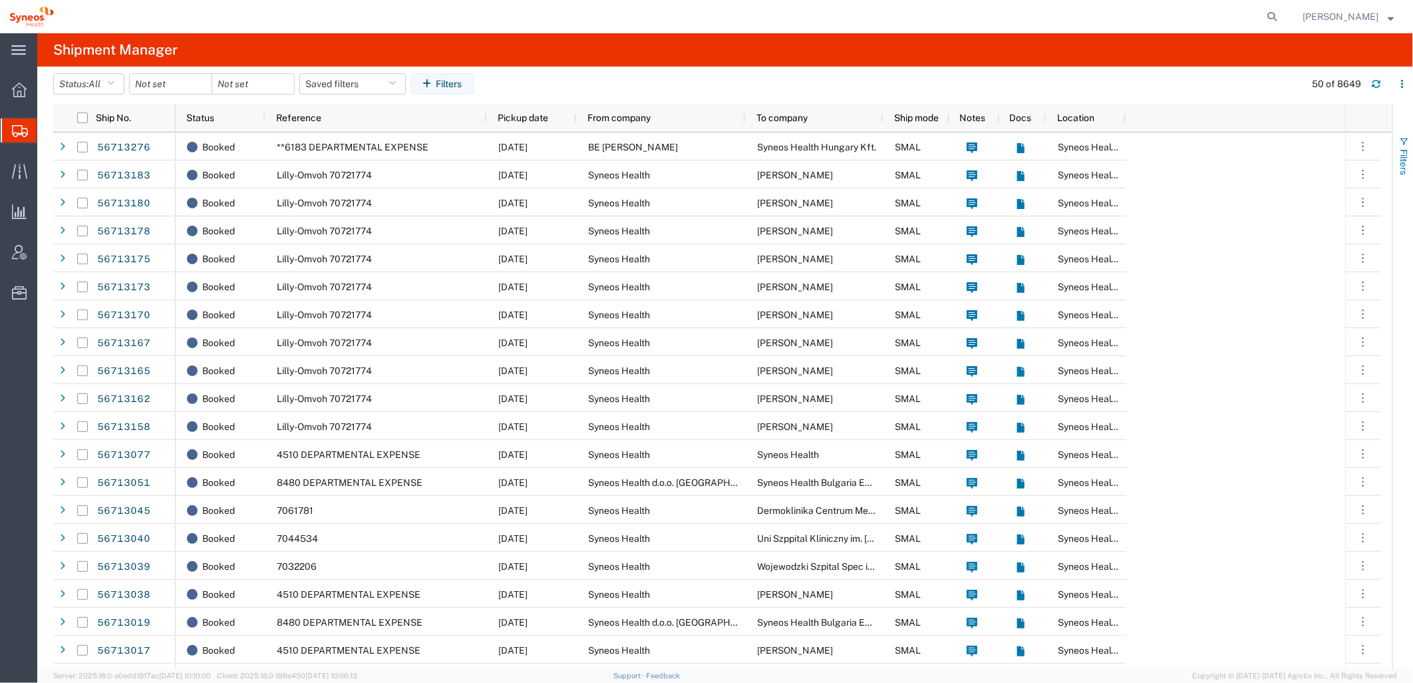
click at [1404, 178] on button "Filters" at bounding box center [1403, 156] width 20 height 72
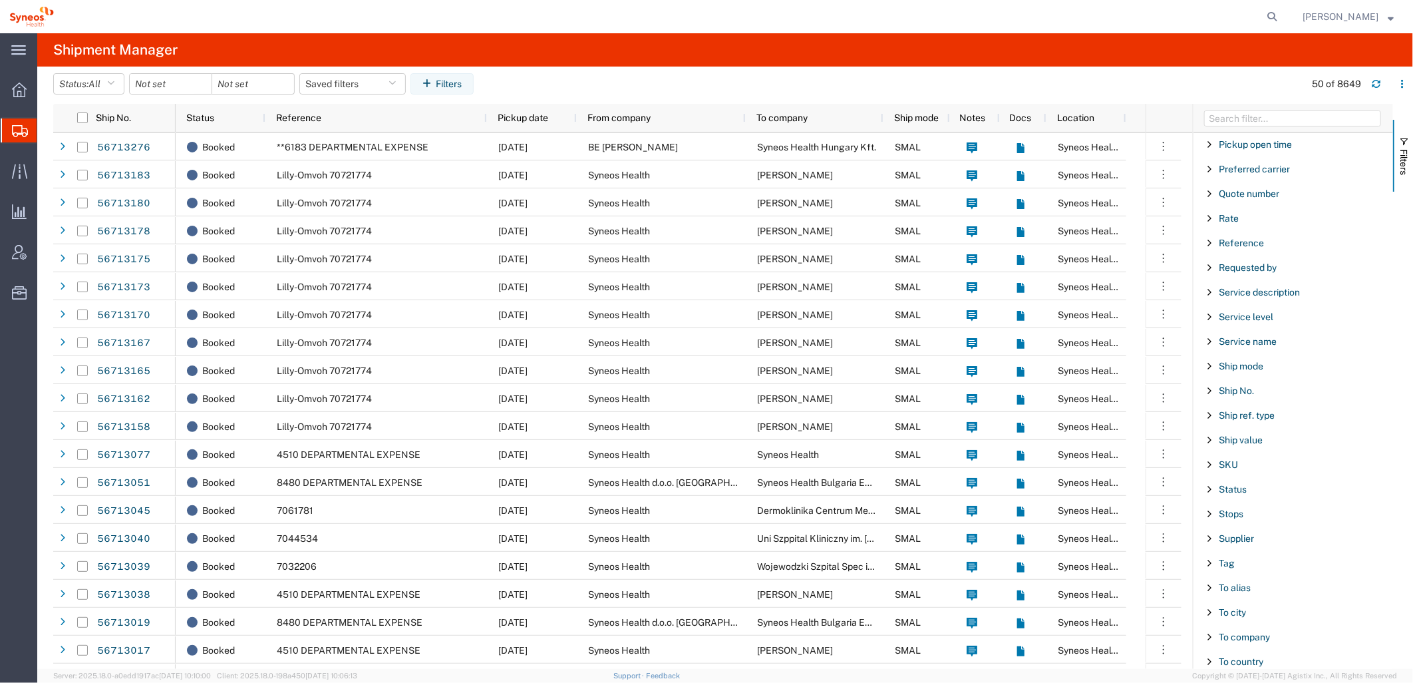
scroll to position [1093, 0]
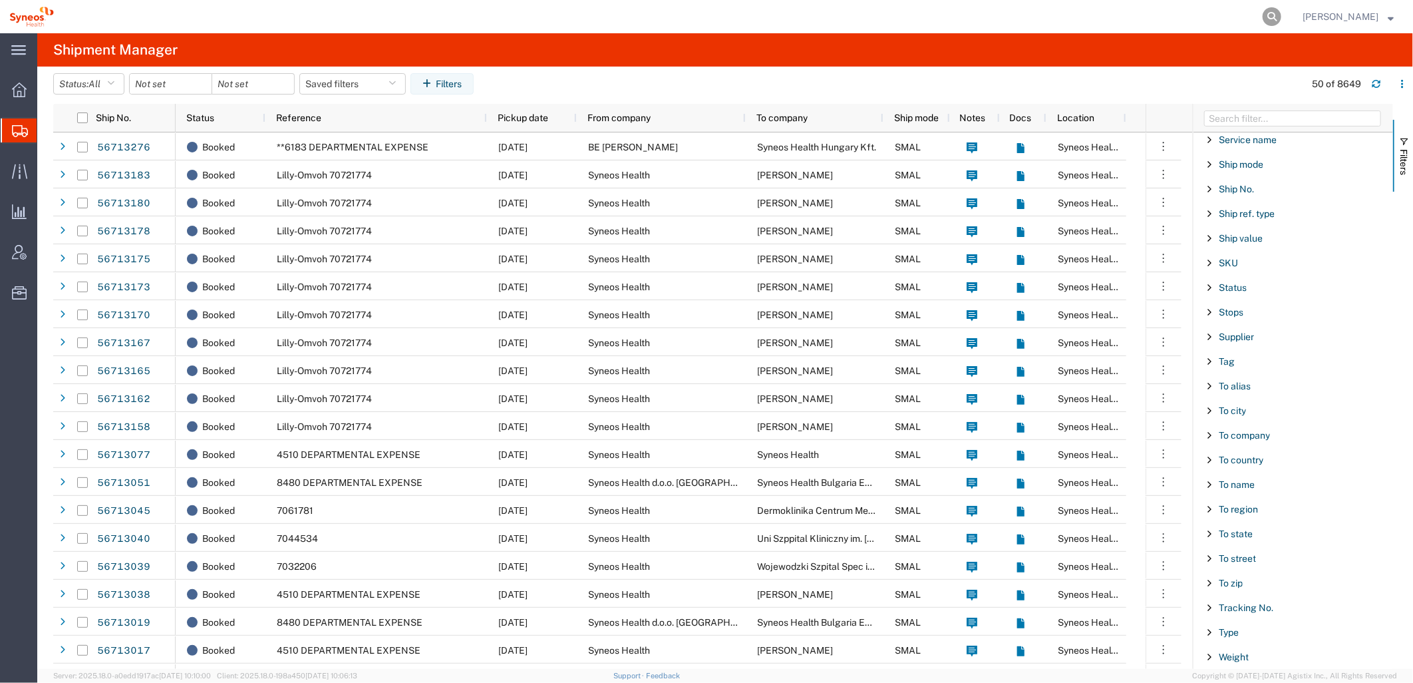
click at [1276, 22] on icon at bounding box center [1272, 16] width 19 height 19
click at [981, 19] on input "search" at bounding box center [1060, 17] width 405 height 32
type input "56088572"
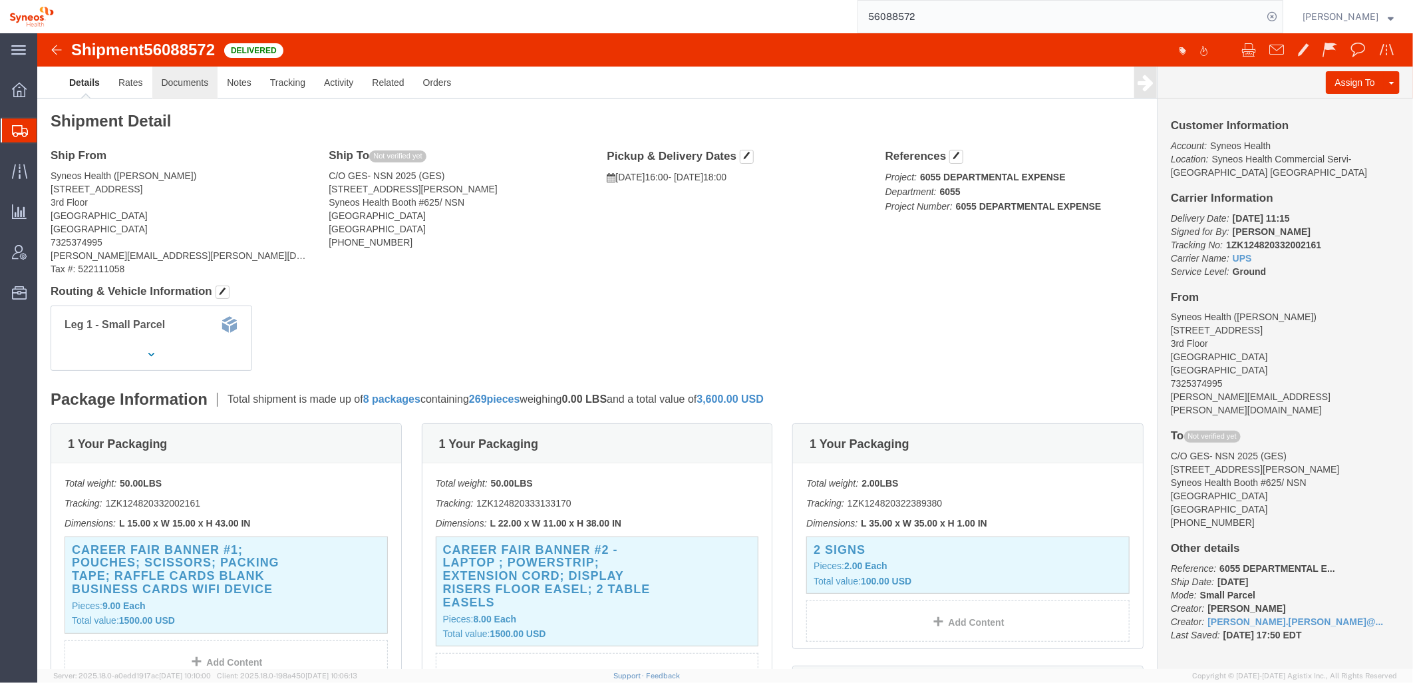
click link "Documents"
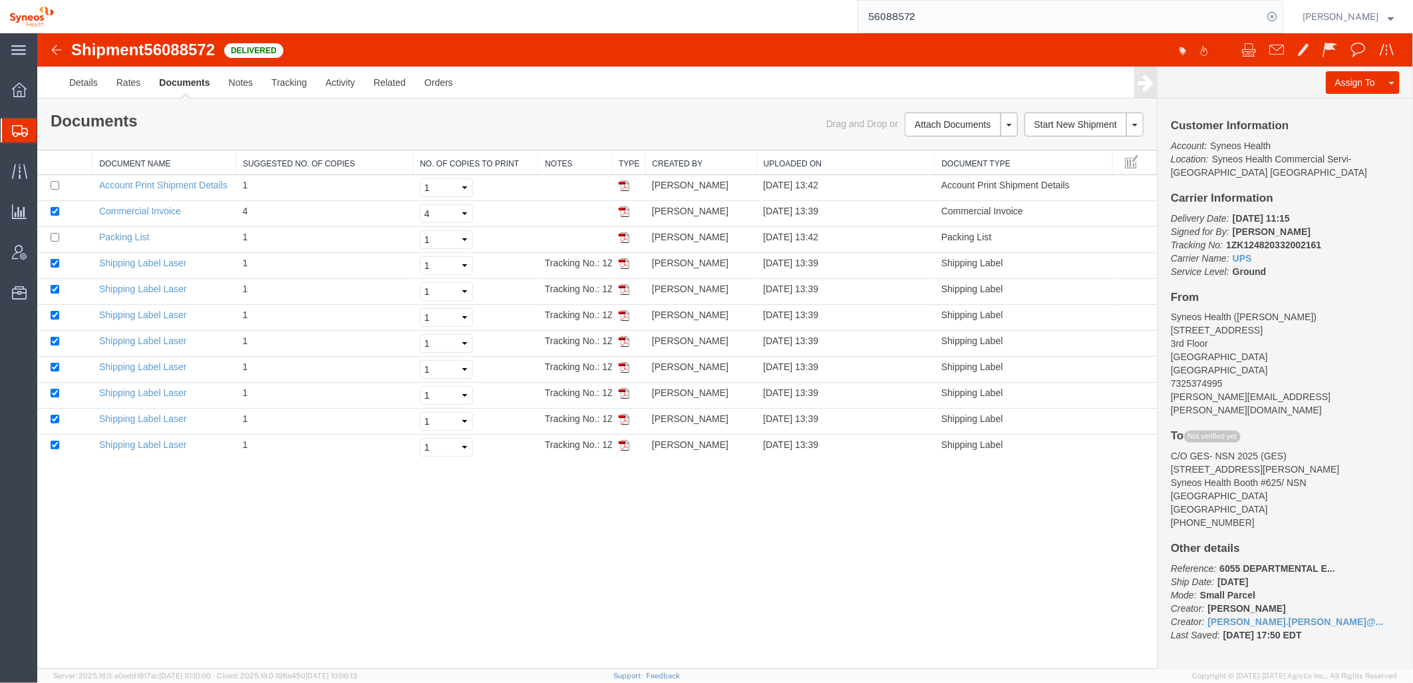
drag, startPoint x: 612, startPoint y: 161, endPoint x: 716, endPoint y: 154, distance: 104.7
click at [716, 154] on div "Document Name Suggested No. of Copies No. of Copies to Print Notes Type Created…" at bounding box center [597, 304] width 1120 height 309
click at [247, 87] on link "Notes" at bounding box center [240, 82] width 43 height 32
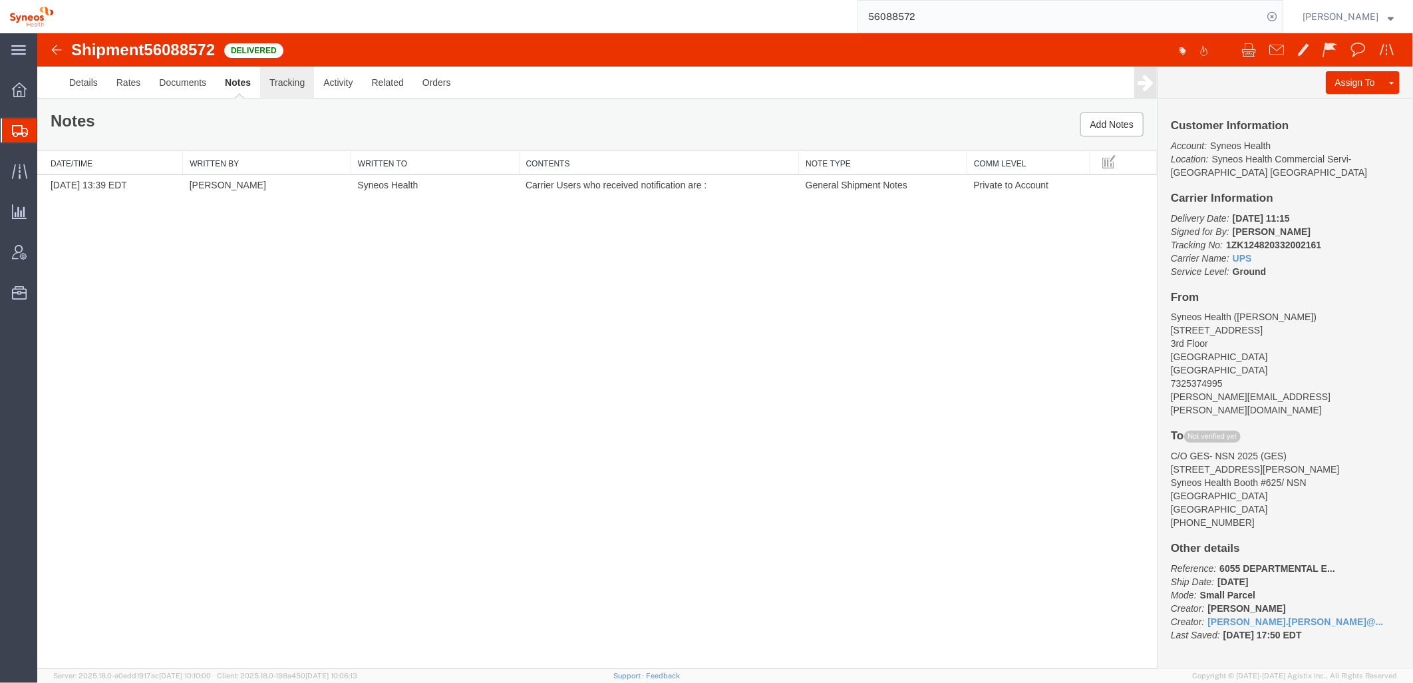
click at [295, 79] on link "Tracking" at bounding box center [287, 82] width 54 height 32
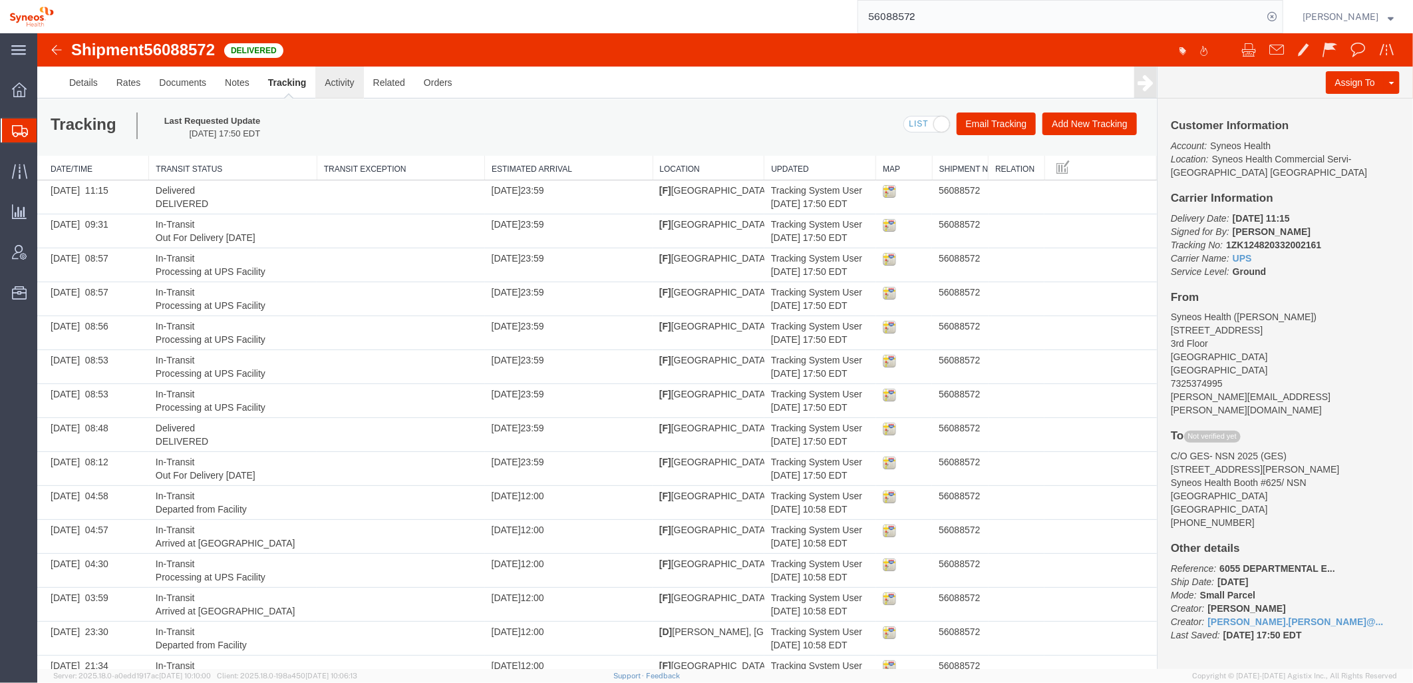
click at [339, 79] on link "Activity" at bounding box center [339, 82] width 48 height 32
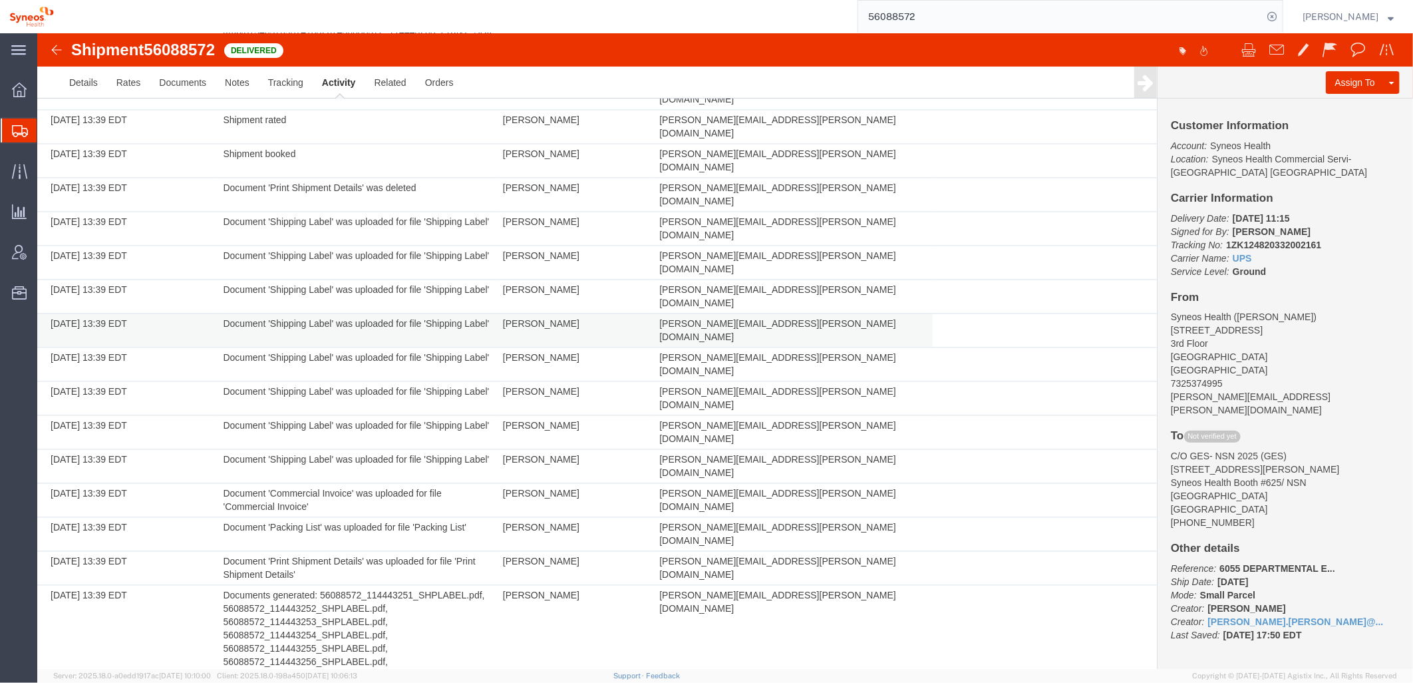
scroll to position [1612, 0]
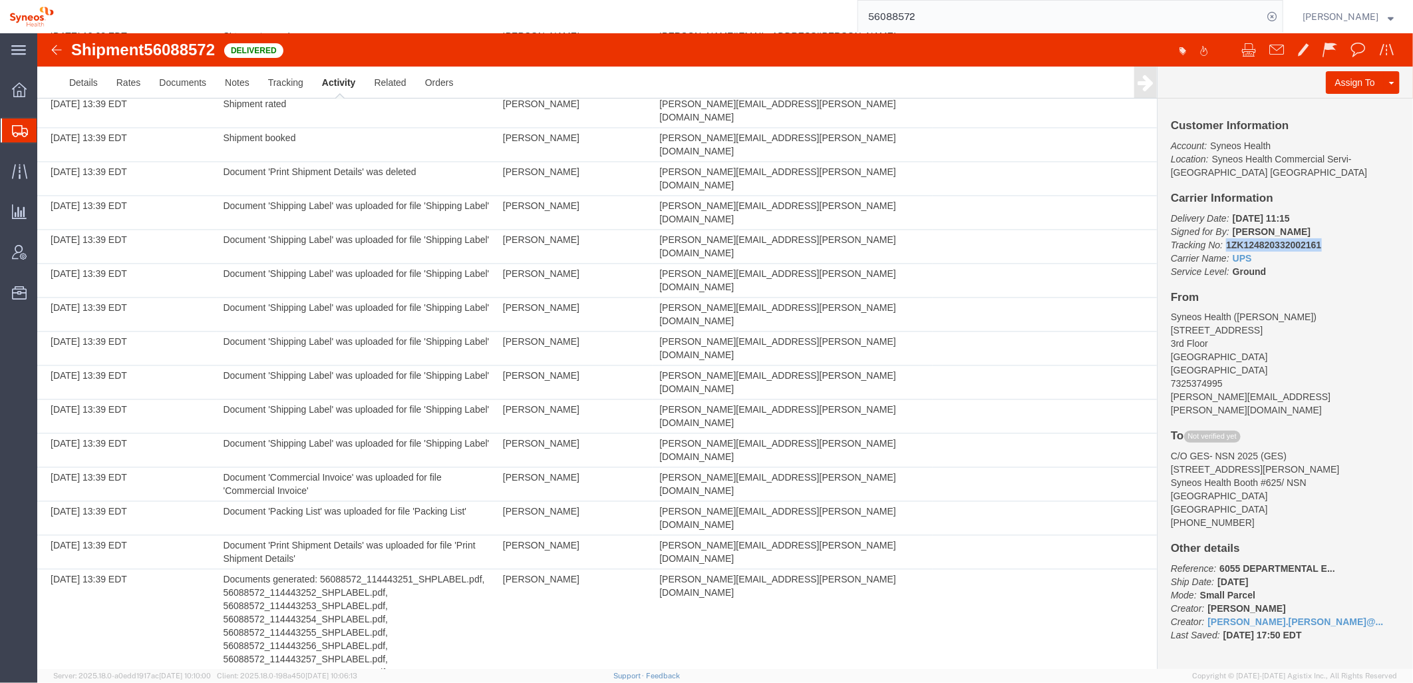
drag, startPoint x: 1220, startPoint y: 228, endPoint x: 1319, endPoint y: 227, distance: 98.5
click at [1319, 227] on p "Delivery Date: [DATE] 11:15 Signed for By: [PERSON_NAME] Tracking No: 1ZK124820…" at bounding box center [1285, 244] width 229 height 67
copy b "1ZK124820332002161"
